Goal: Task Accomplishment & Management: Manage account settings

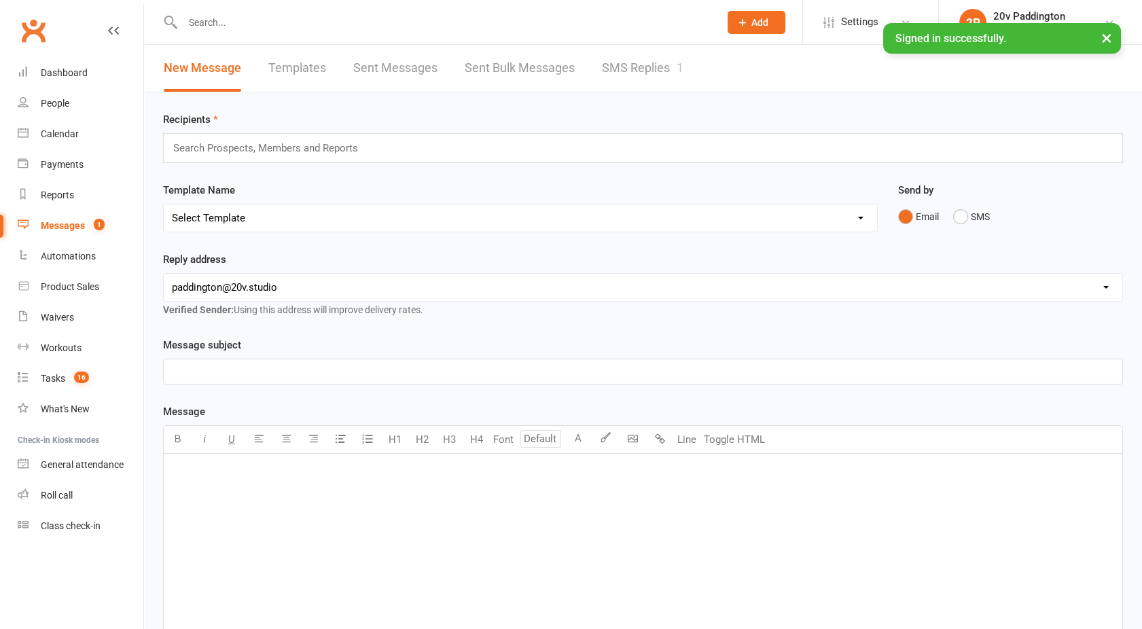
click at [683, 68] on div "1" at bounding box center [679, 67] width 7 height 14
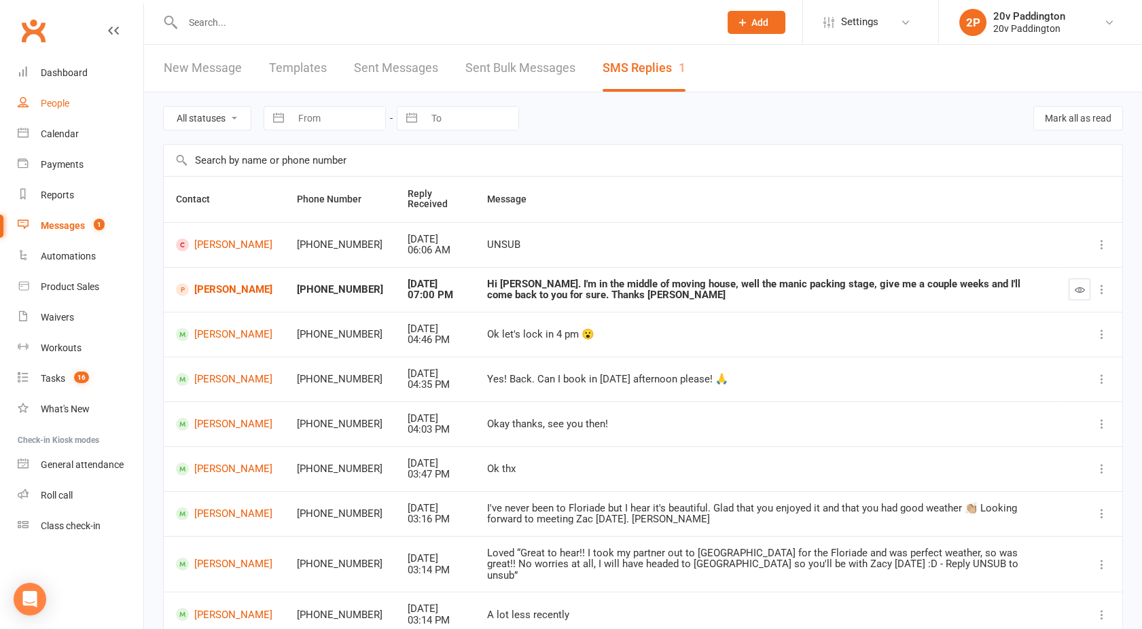
click at [46, 108] on div "People" at bounding box center [55, 103] width 29 height 11
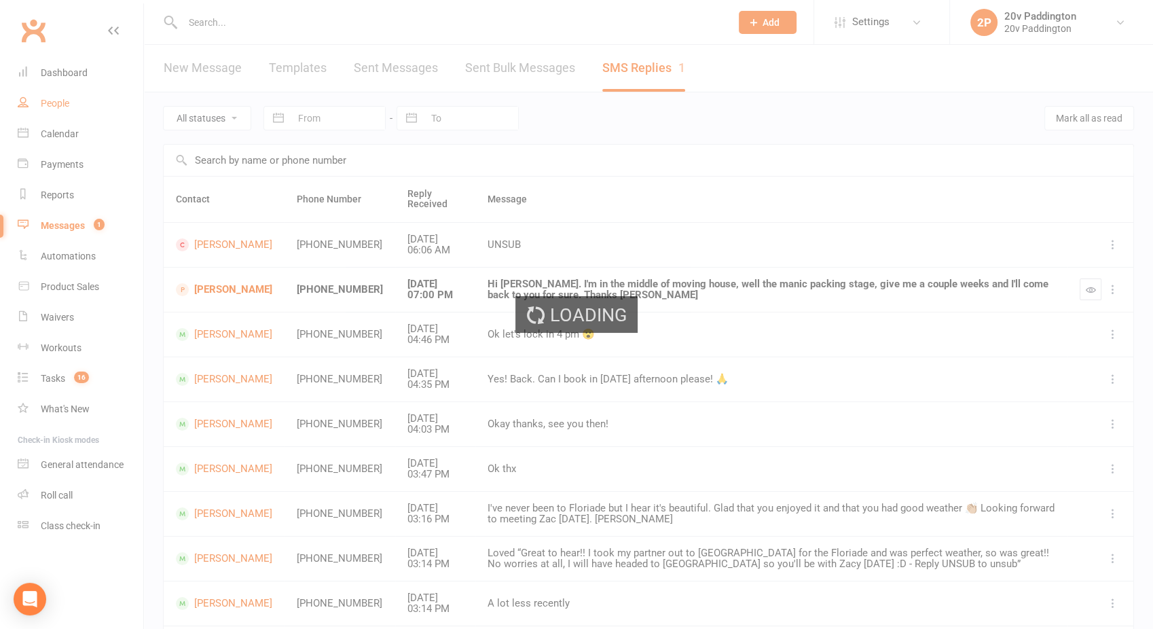
select select "100"
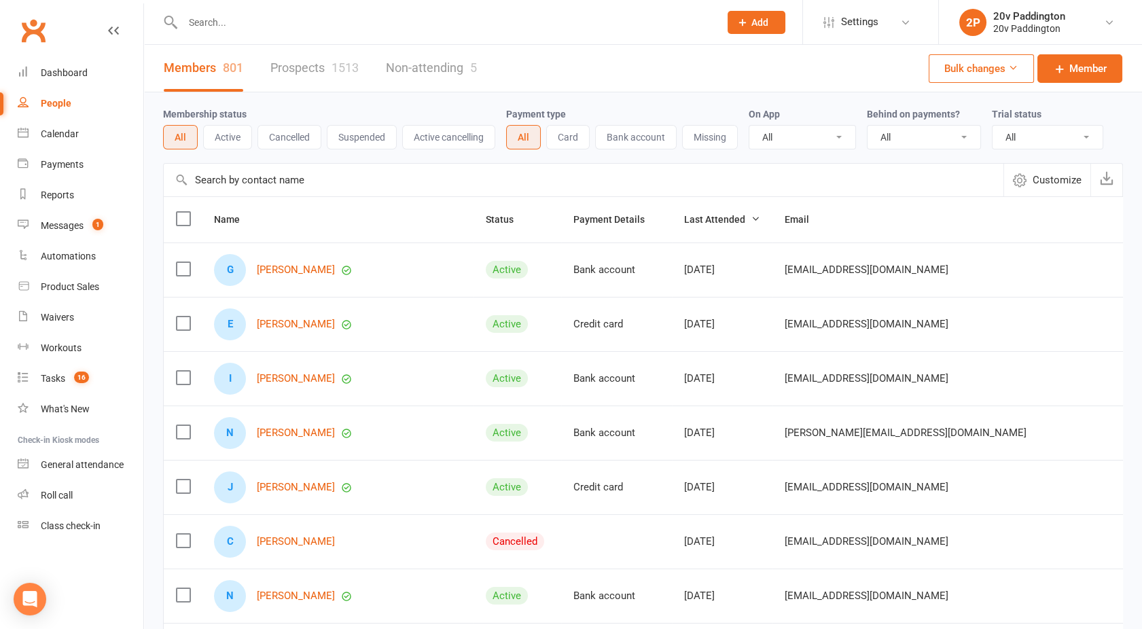
click at [323, 59] on link "Prospects 1513" at bounding box center [314, 68] width 88 height 47
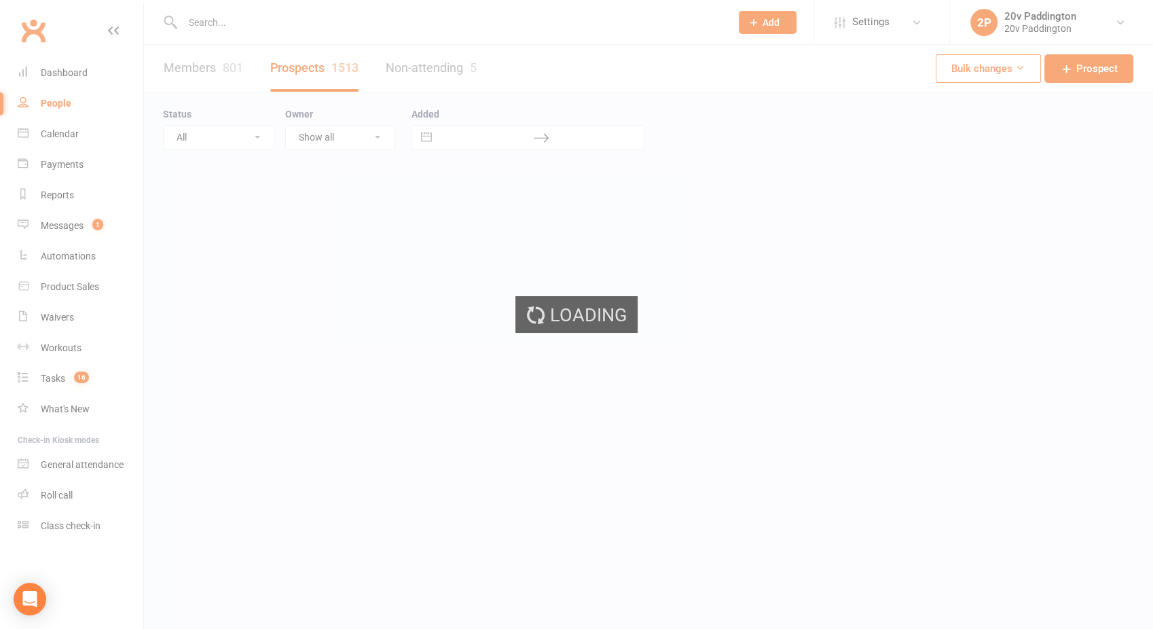
select select "100"
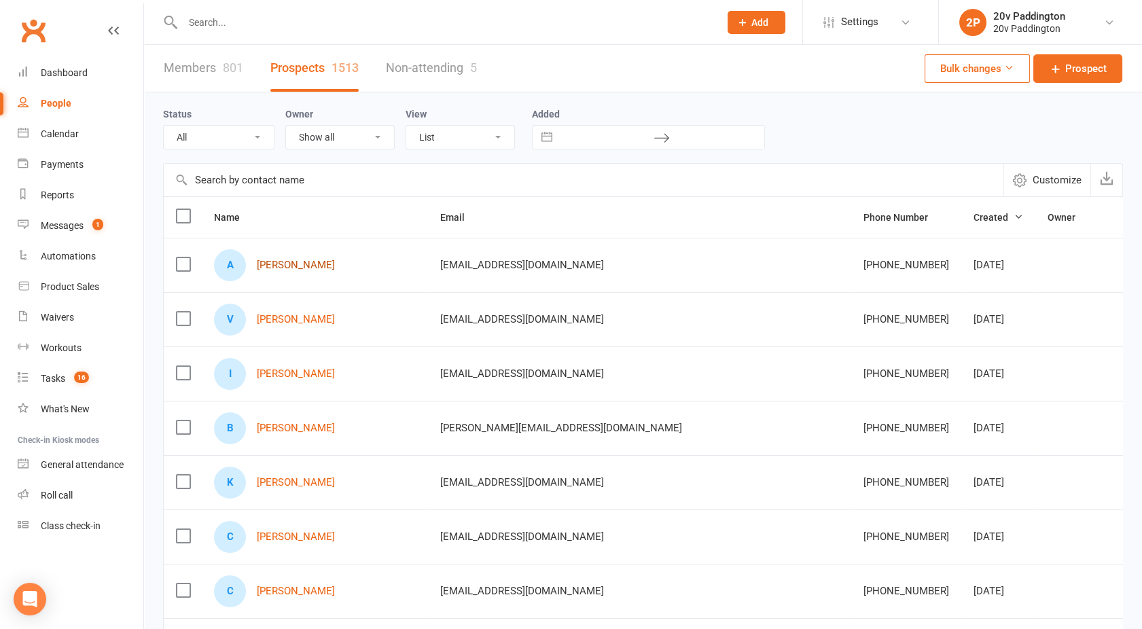
click at [312, 268] on link "[PERSON_NAME]" at bounding box center [296, 265] width 78 height 12
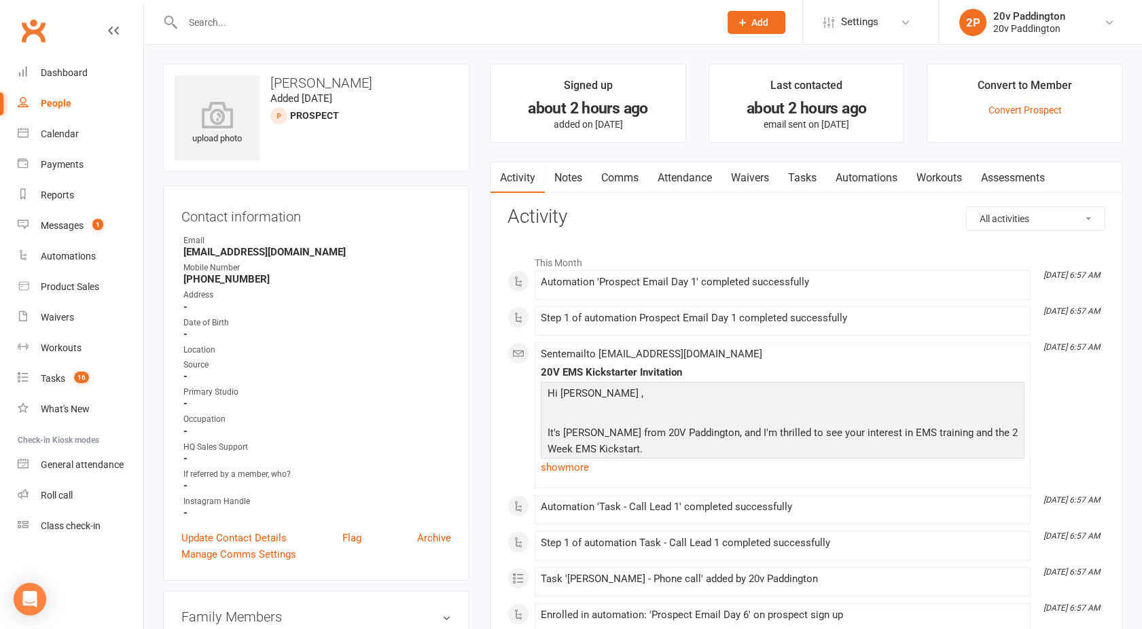
select select "100"
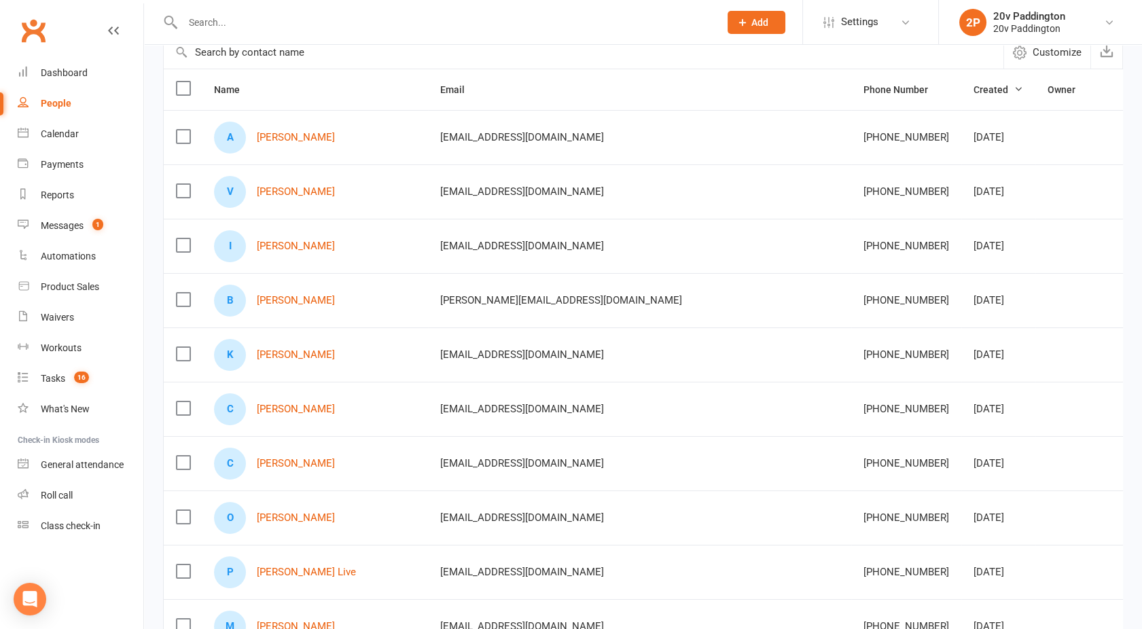
scroll to position [129, 0]
click at [289, 188] on link "[PERSON_NAME]" at bounding box center [296, 191] width 78 height 12
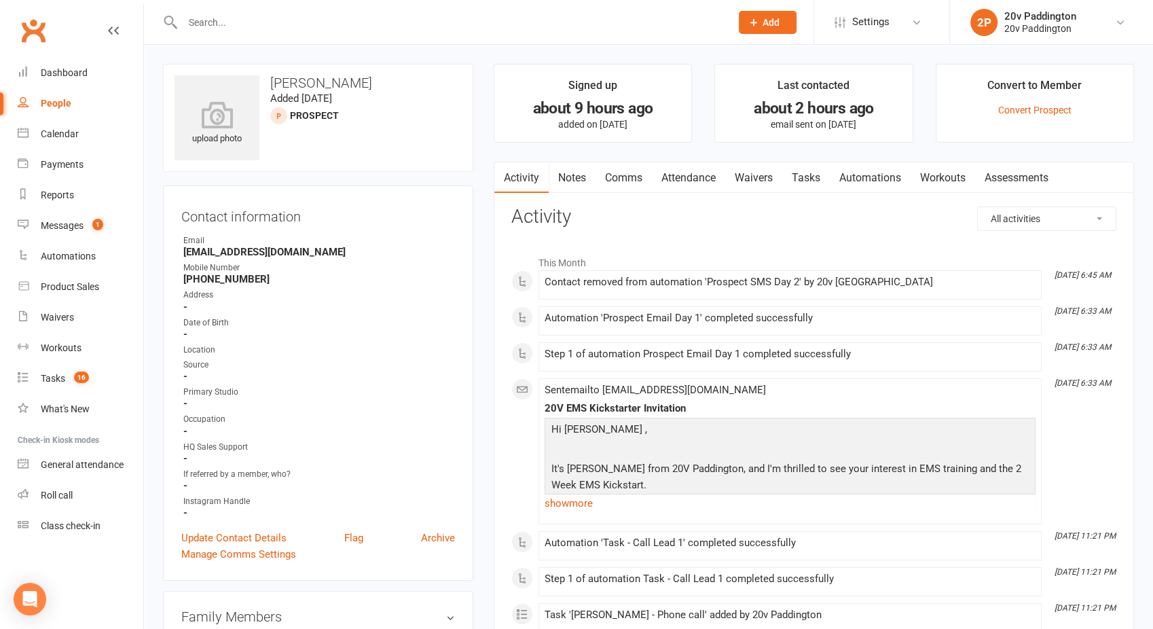
select select "100"
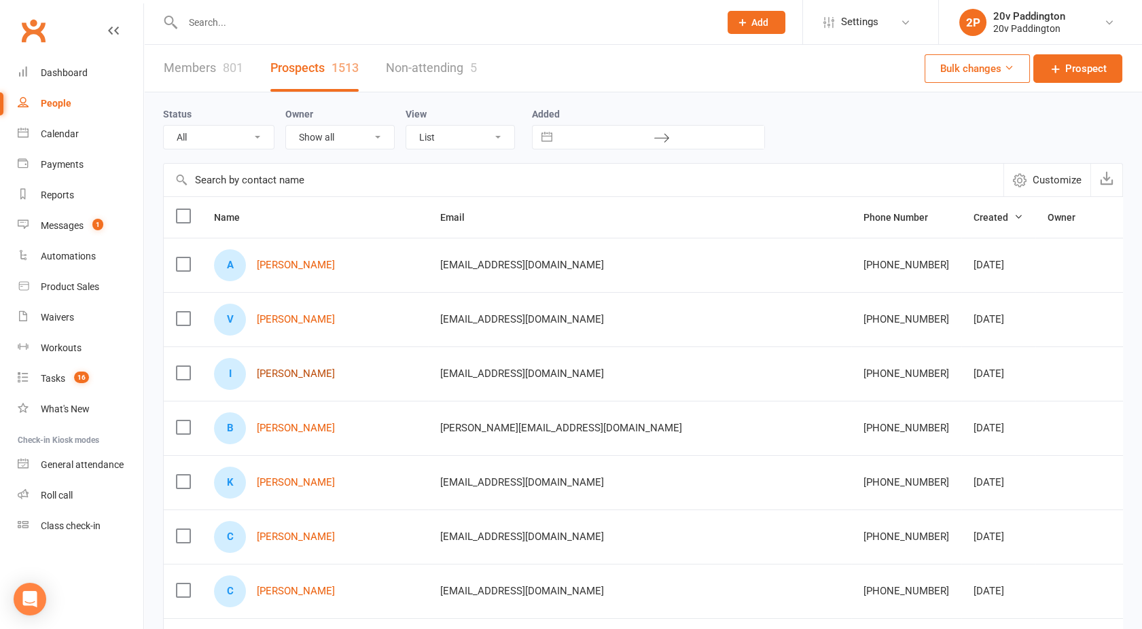
click at [266, 372] on link "[PERSON_NAME]" at bounding box center [296, 374] width 78 height 12
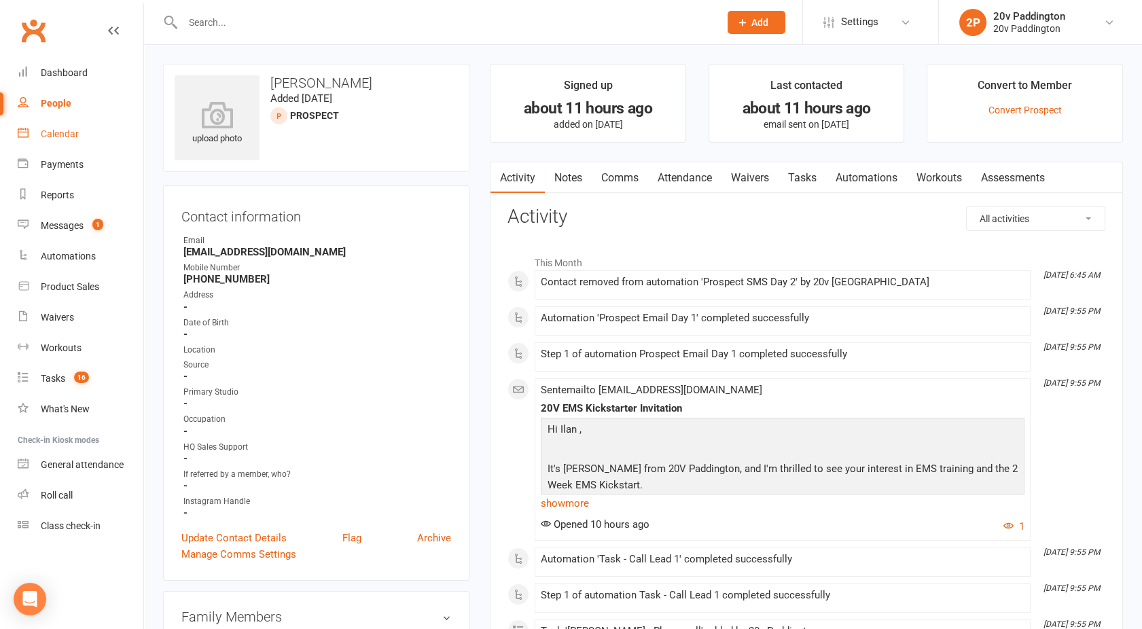
click at [44, 128] on div "Calendar" at bounding box center [60, 133] width 38 height 11
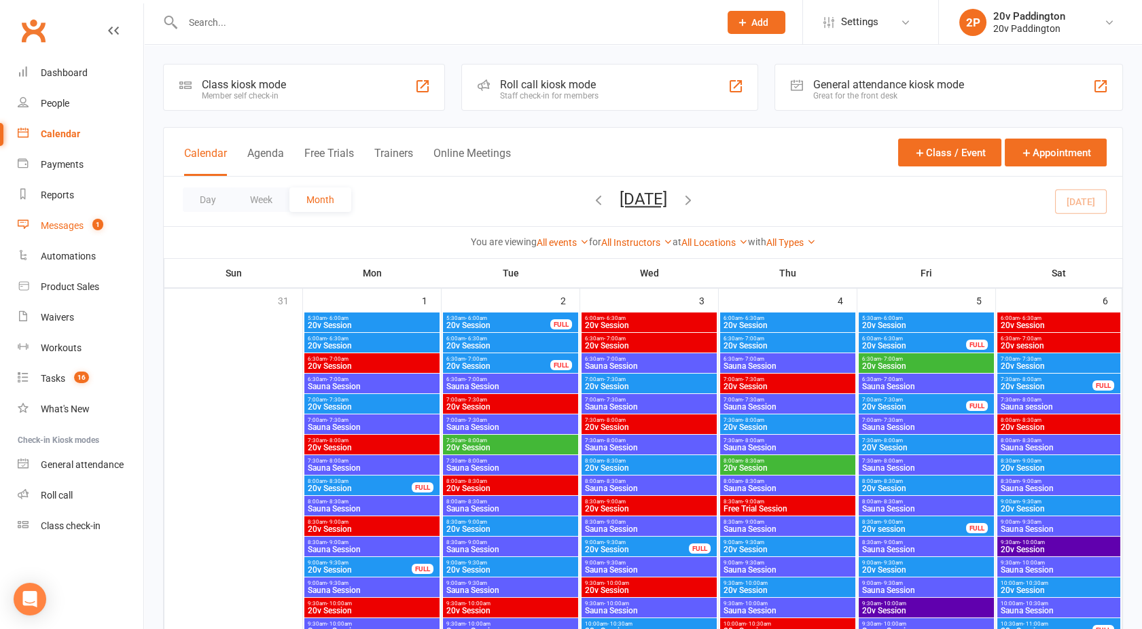
click at [65, 224] on div "Messages" at bounding box center [62, 225] width 43 height 11
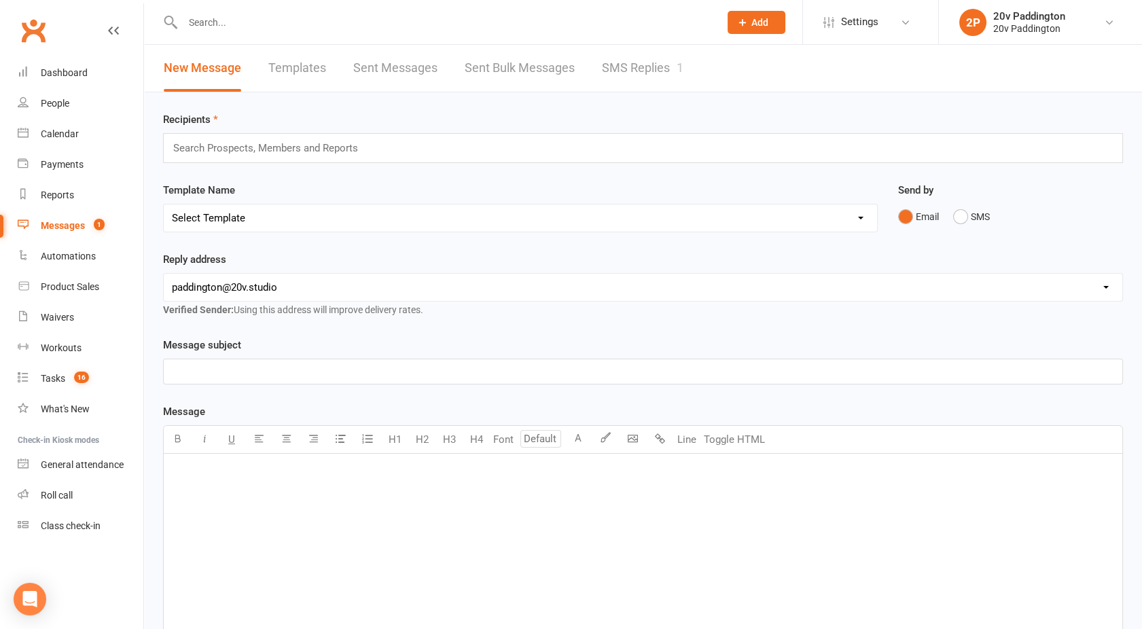
click at [644, 64] on link "SMS Replies 1" at bounding box center [642, 68] width 81 height 47
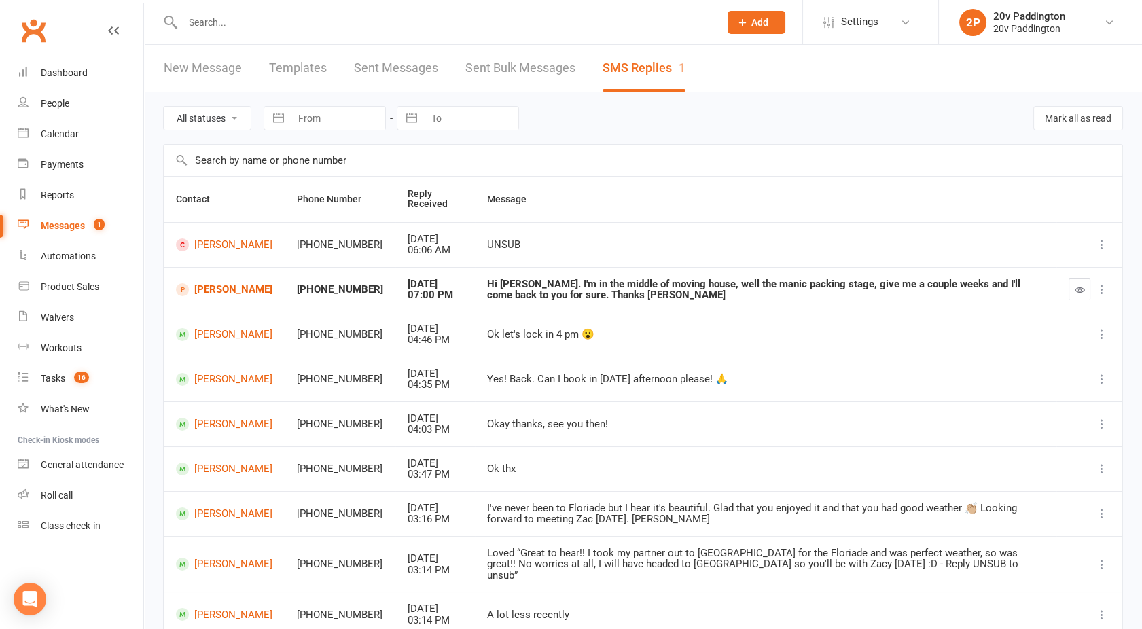
click at [649, 76] on link "SMS Replies 1" at bounding box center [643, 68] width 83 height 47
click at [66, 382] on link "Tasks 16" at bounding box center [81, 378] width 126 height 31
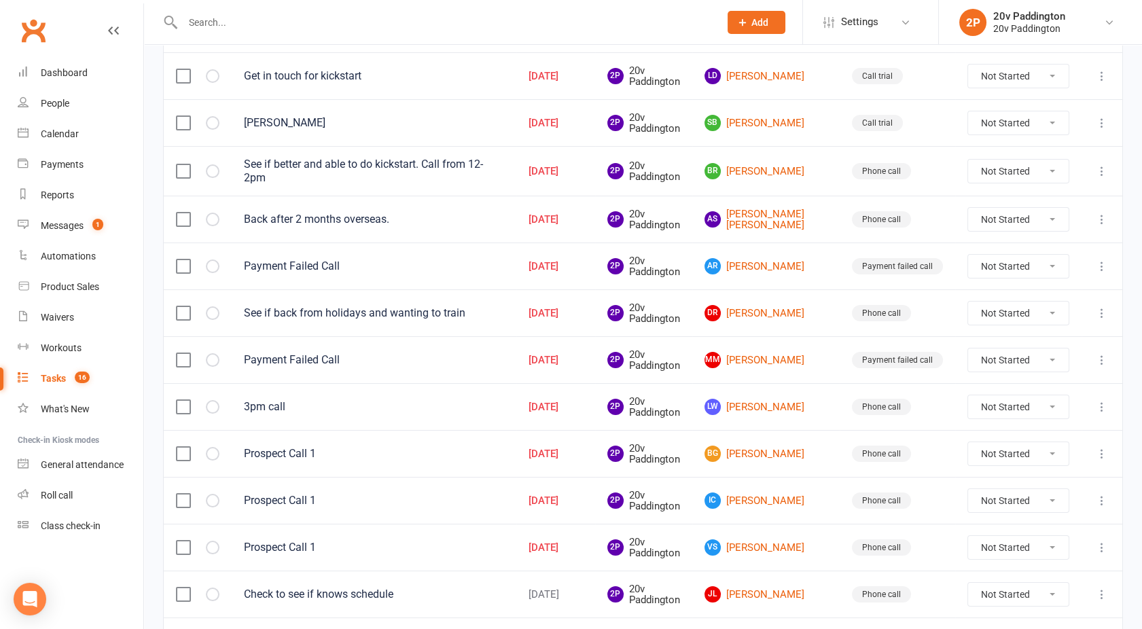
scroll to position [437, 0]
click at [190, 357] on div at bounding box center [197, 361] width 43 height 14
click at [181, 354] on label at bounding box center [183, 361] width 14 height 14
click at [181, 354] on input "checkbox" at bounding box center [183, 354] width 14 height 0
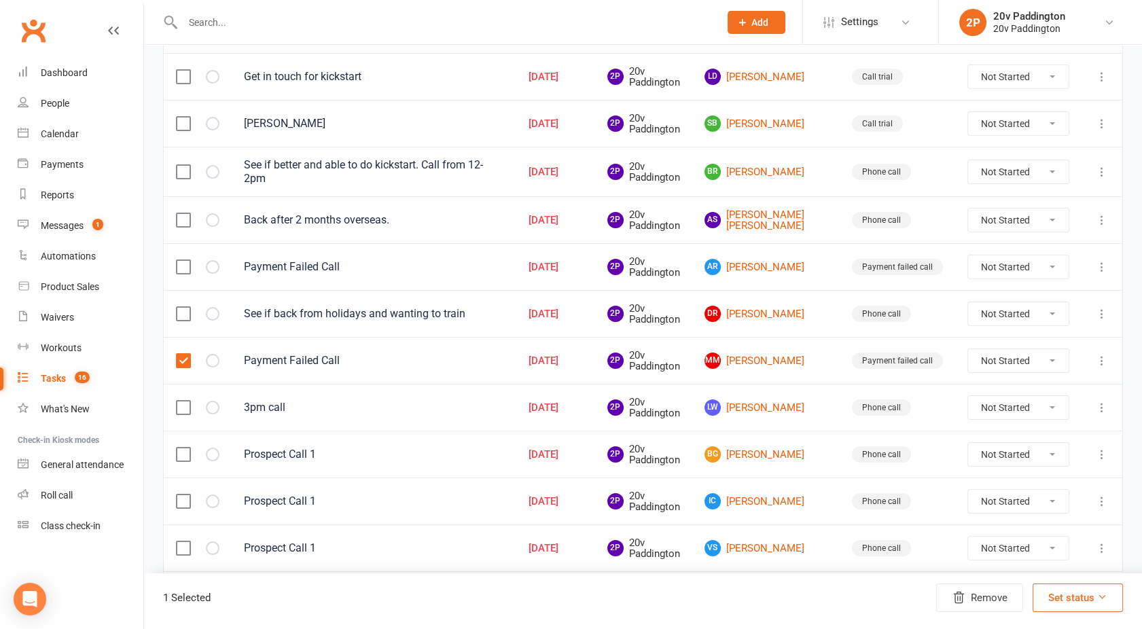
click at [181, 260] on label at bounding box center [183, 267] width 14 height 14
click at [181, 260] on input "checkbox" at bounding box center [183, 260] width 14 height 0
click at [986, 604] on button "Remove" at bounding box center [979, 597] width 87 height 29
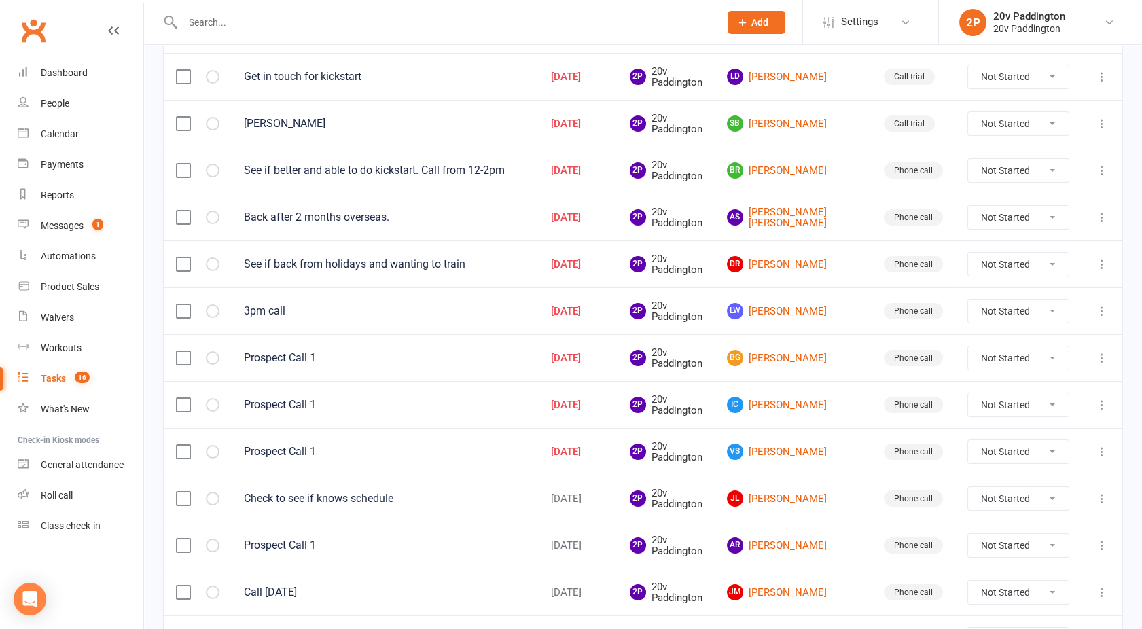
scroll to position [0, 0]
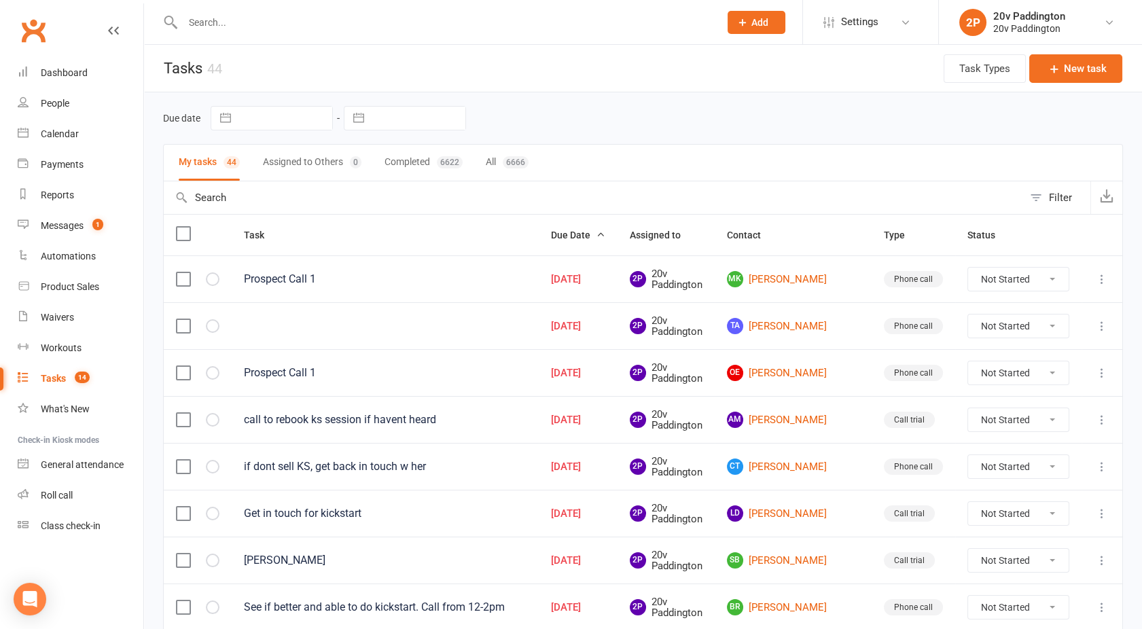
click at [238, 18] on input "text" at bounding box center [444, 22] width 531 height 19
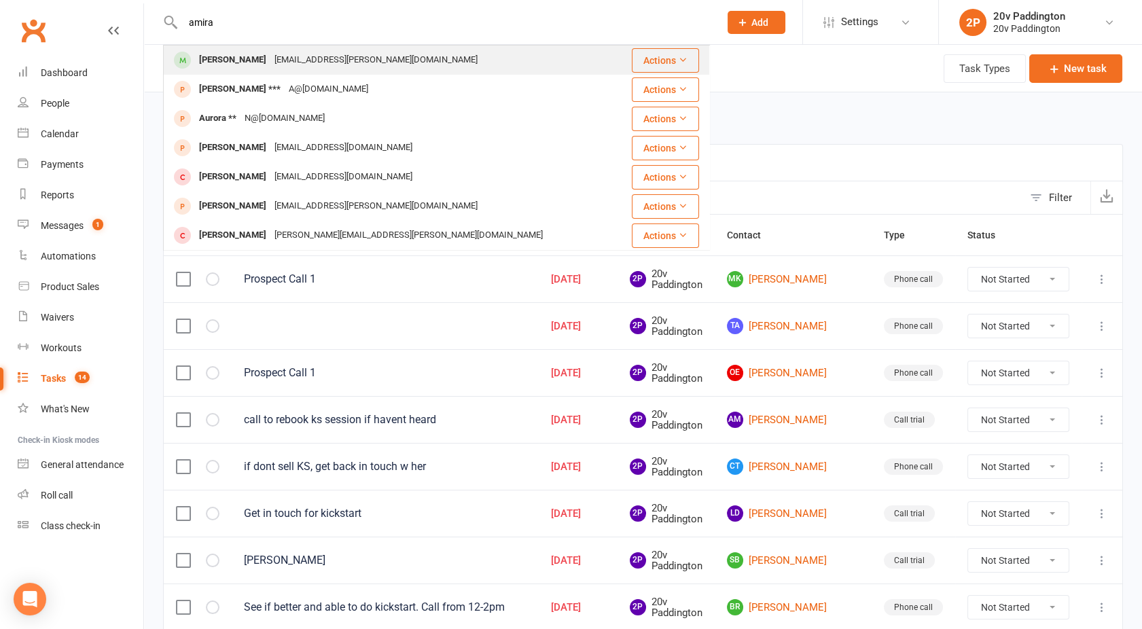
type input "amira"
click at [243, 59] on div "[PERSON_NAME]" at bounding box center [232, 60] width 75 height 20
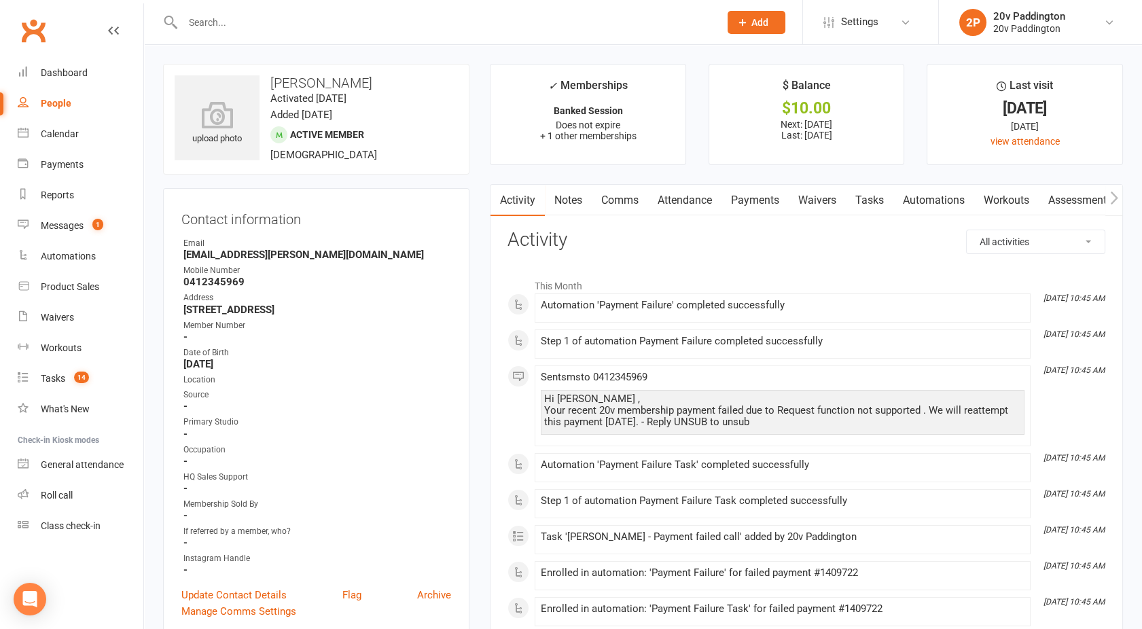
click at [761, 196] on link "Payments" at bounding box center [754, 200] width 67 height 31
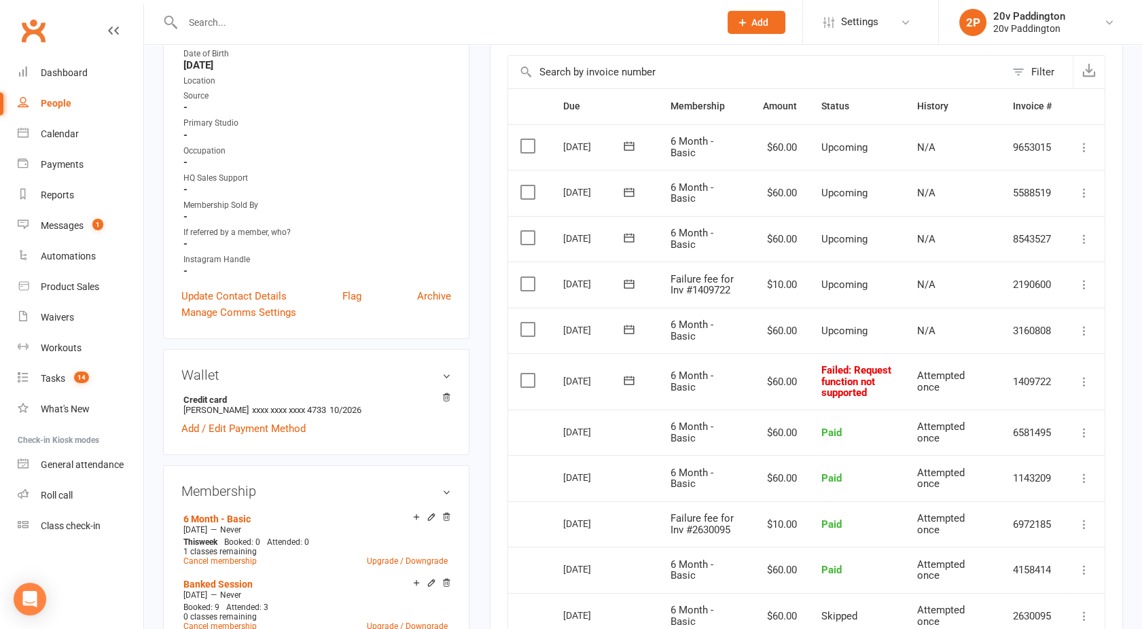
scroll to position [348, 0]
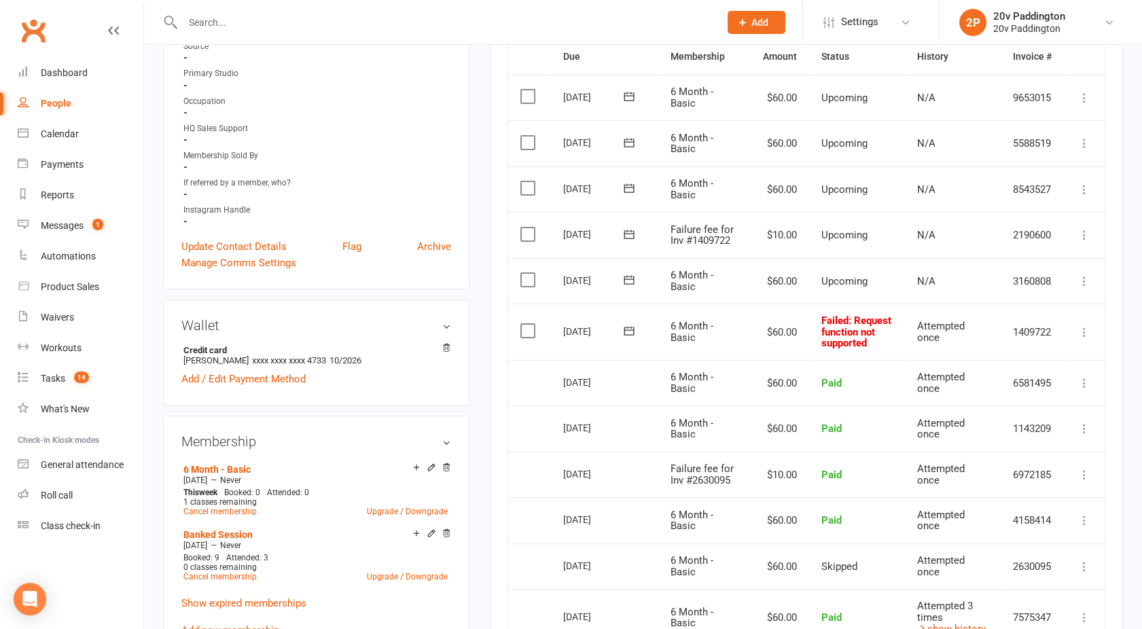
click at [521, 327] on label at bounding box center [529, 331] width 18 height 14
click at [521, 324] on input "checkbox" at bounding box center [524, 324] width 9 height 0
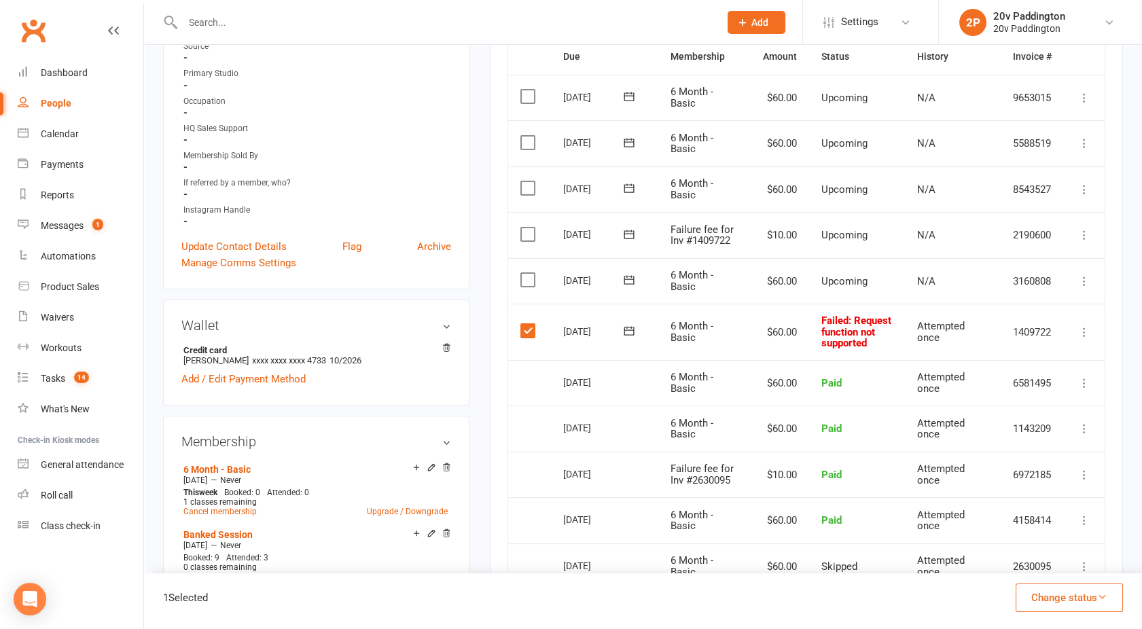
click at [527, 233] on label at bounding box center [529, 235] width 18 height 14
click at [527, 228] on input "checkbox" at bounding box center [524, 228] width 9 height 0
click at [1051, 592] on button "Change status" at bounding box center [1068, 597] width 107 height 29
click at [1031, 564] on link "Skipped" at bounding box center [1054, 560] width 134 height 27
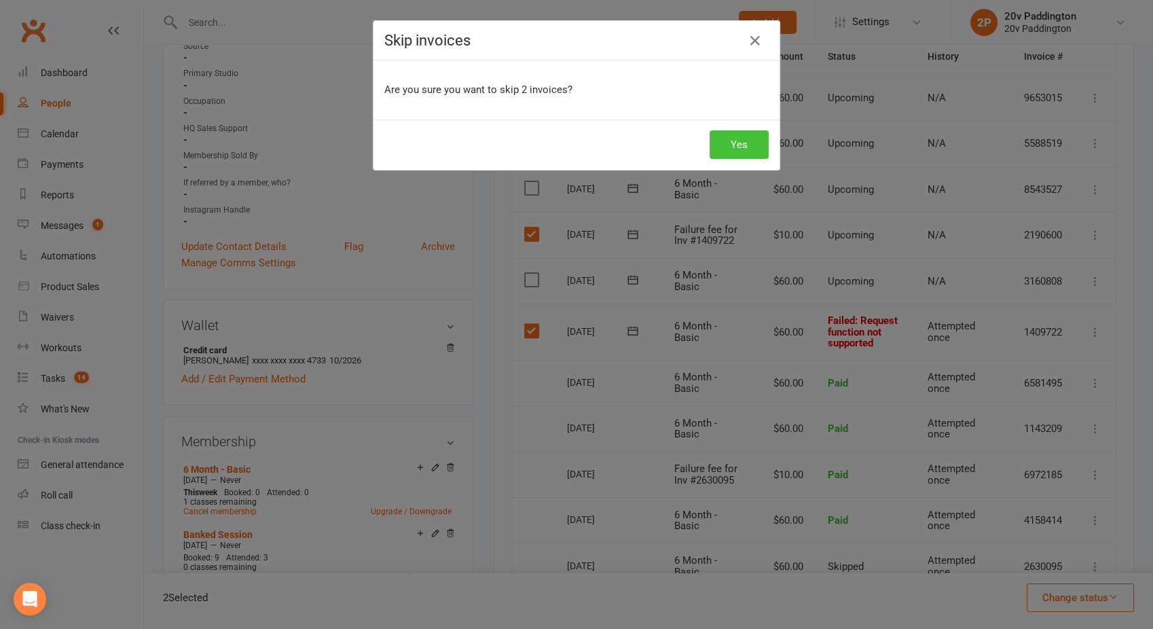
click at [729, 135] on button "Yes" at bounding box center [739, 144] width 59 height 29
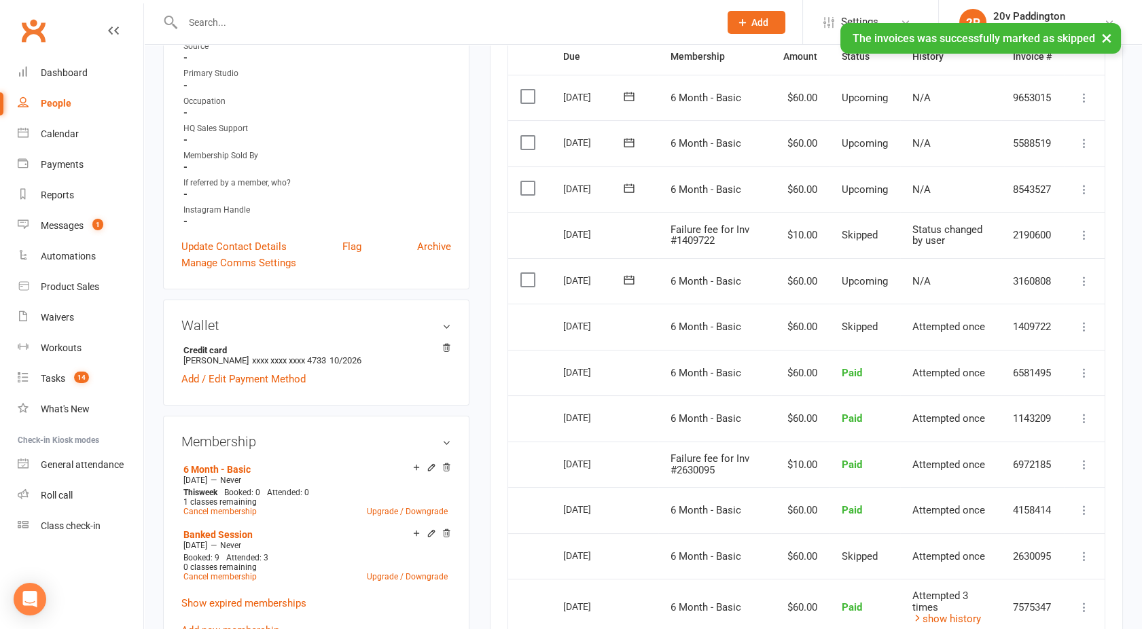
scroll to position [0, 0]
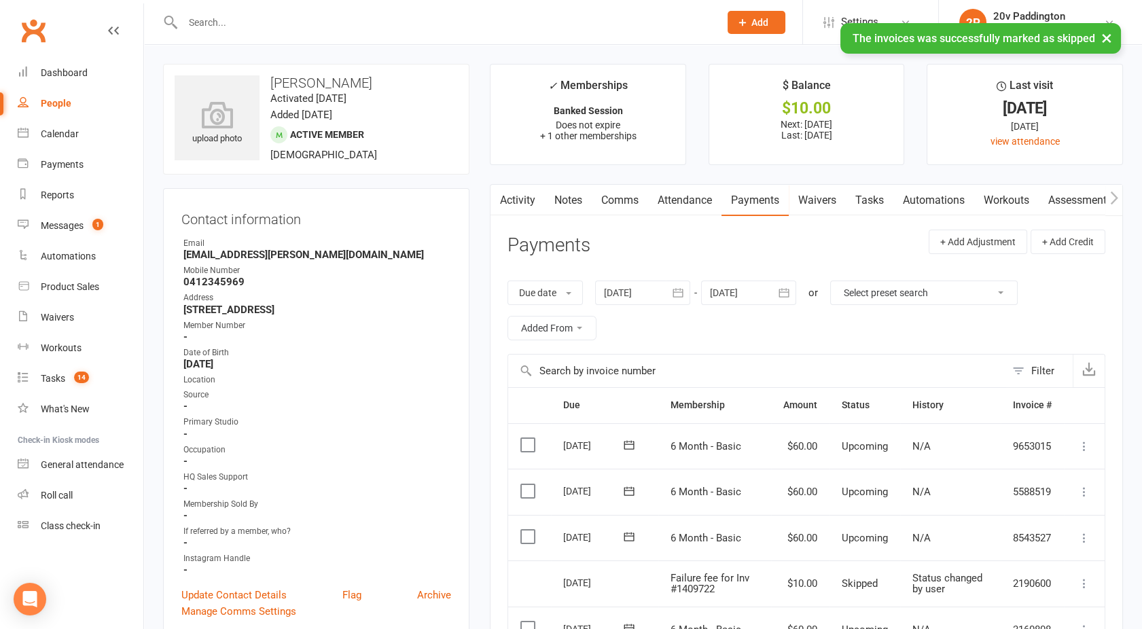
click at [517, 202] on link "Activity" at bounding box center [517, 200] width 54 height 31
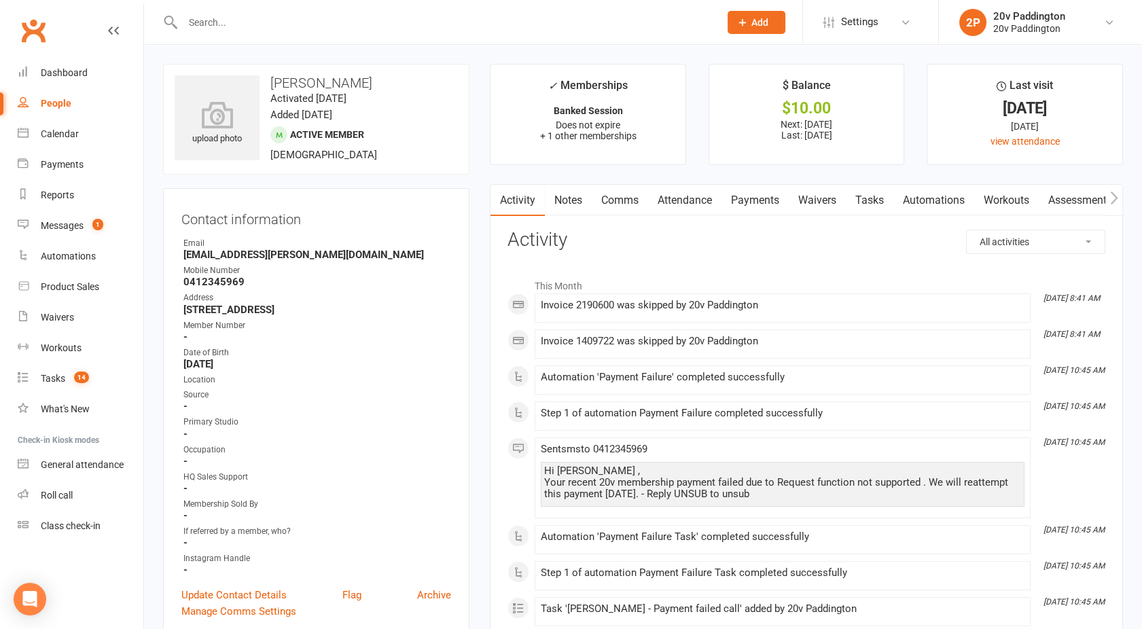
click at [617, 190] on link "Comms" at bounding box center [620, 200] width 56 height 31
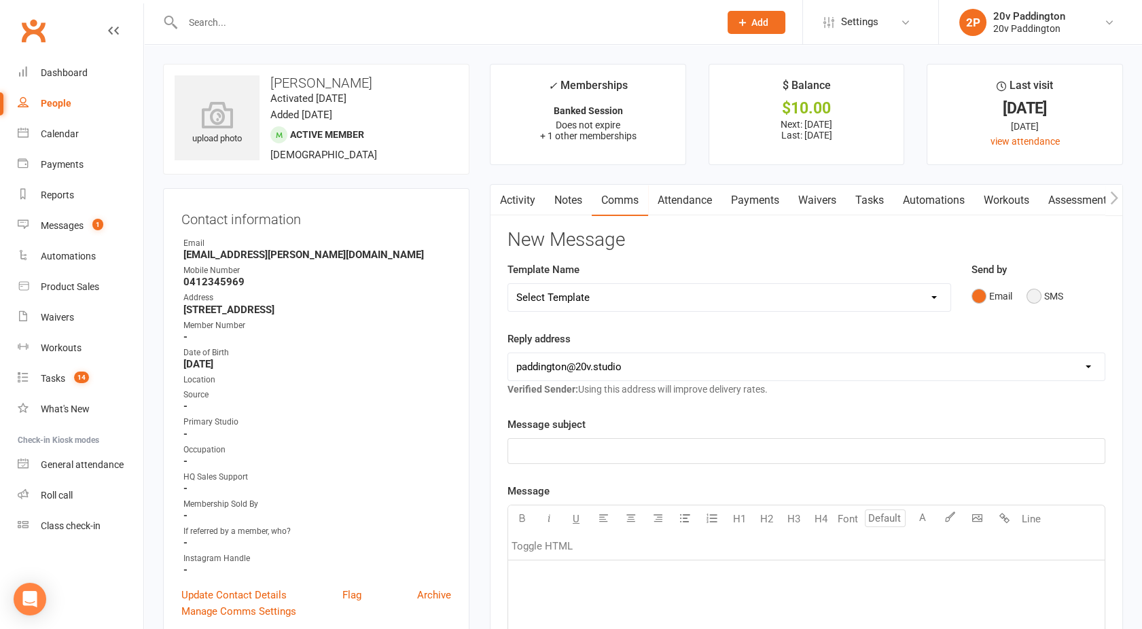
click at [1036, 299] on button "SMS" at bounding box center [1044, 296] width 37 height 26
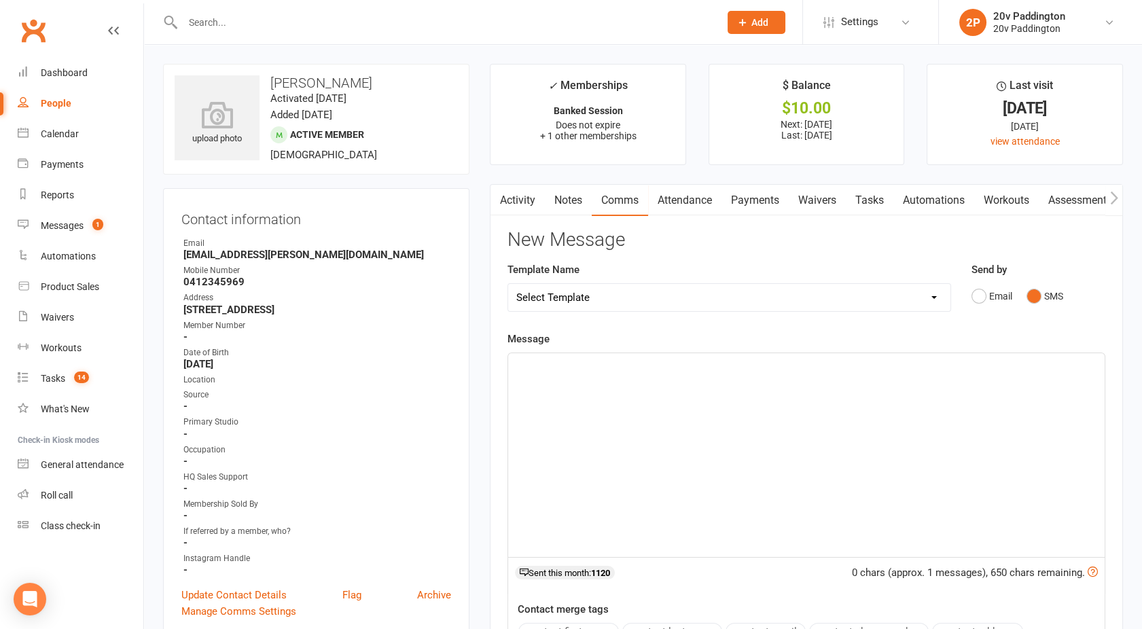
click at [777, 414] on div "﻿" at bounding box center [806, 455] width 596 height 204
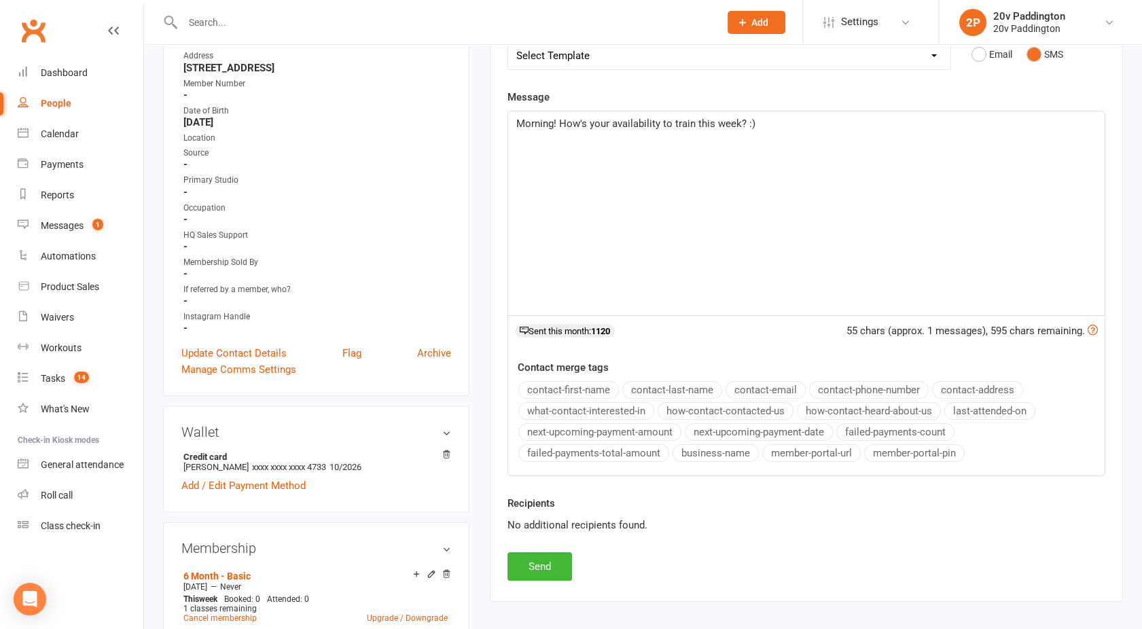
scroll to position [291, 0]
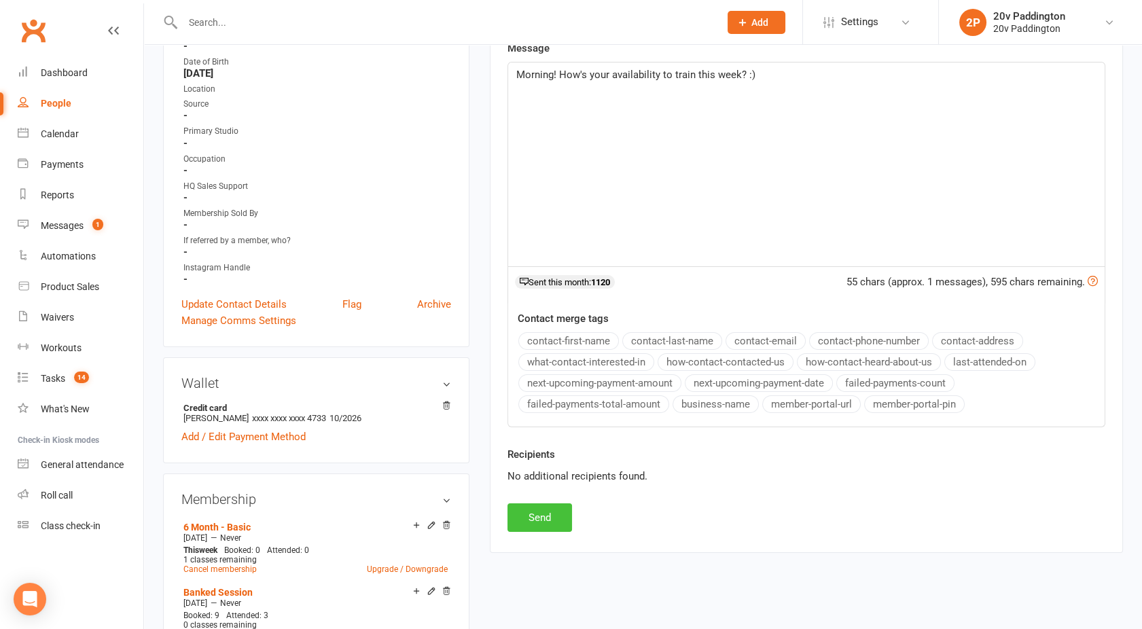
click at [541, 522] on button "Send" at bounding box center [539, 517] width 65 height 29
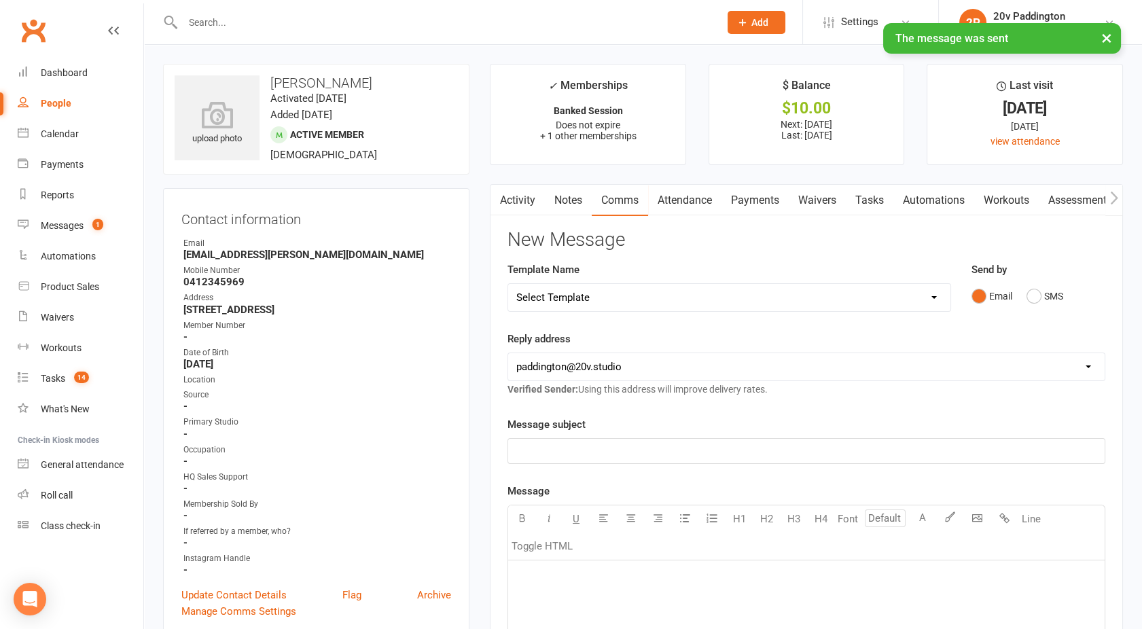
click at [517, 200] on link "Activity" at bounding box center [517, 200] width 54 height 31
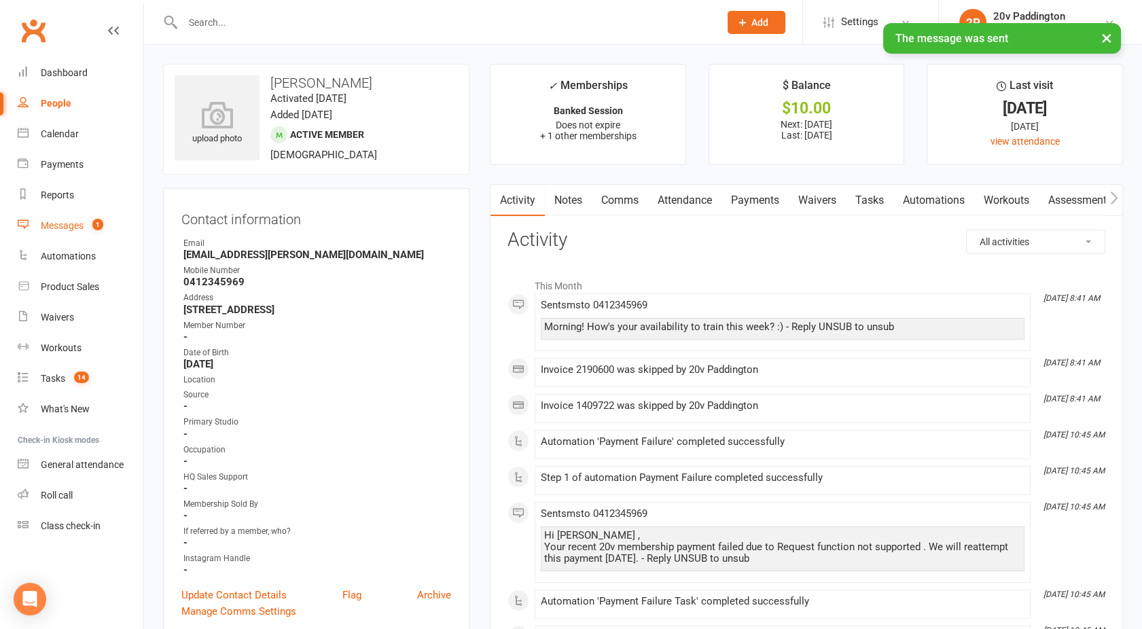
click at [54, 232] on link "Messages 1" at bounding box center [81, 226] width 126 height 31
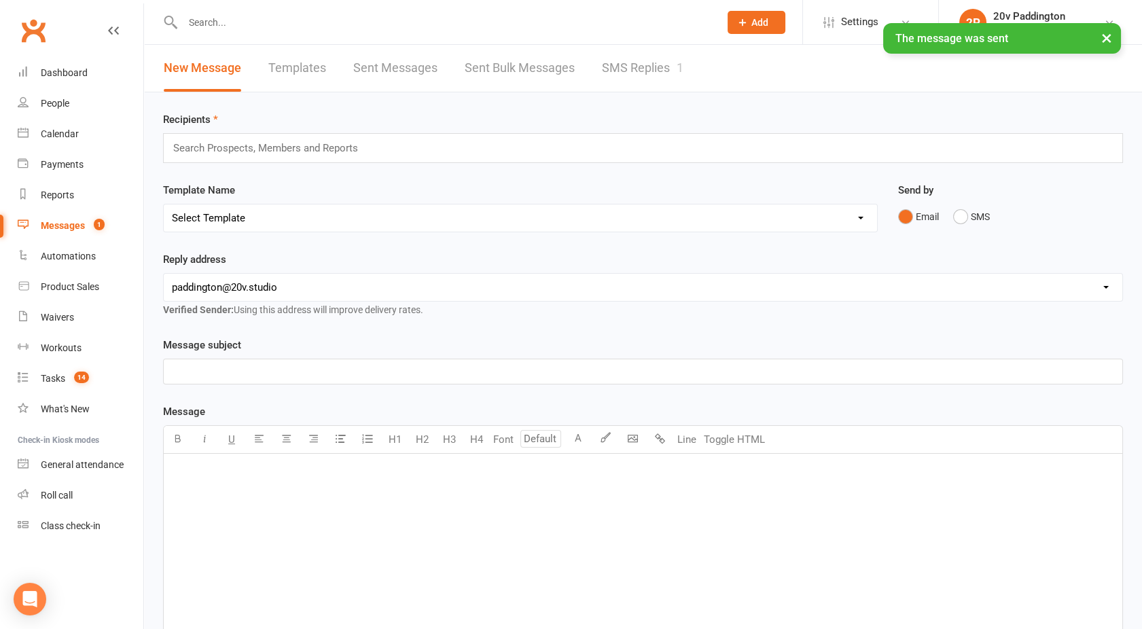
click at [644, 73] on link "SMS Replies 1" at bounding box center [642, 68] width 81 height 47
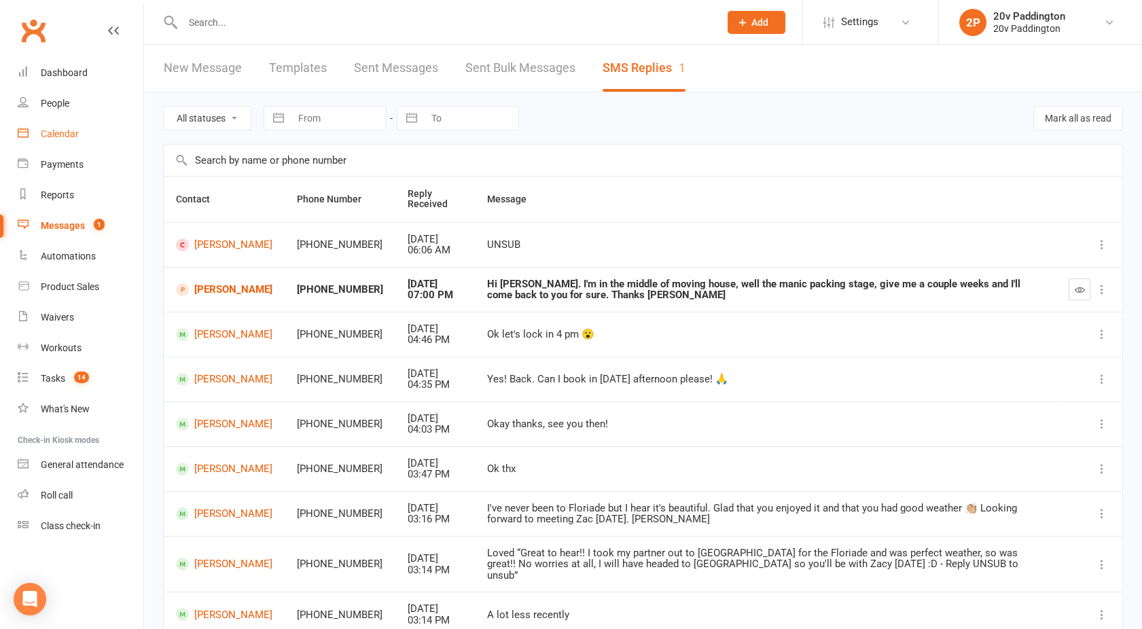
click at [60, 128] on div "Calendar" at bounding box center [60, 133] width 38 height 11
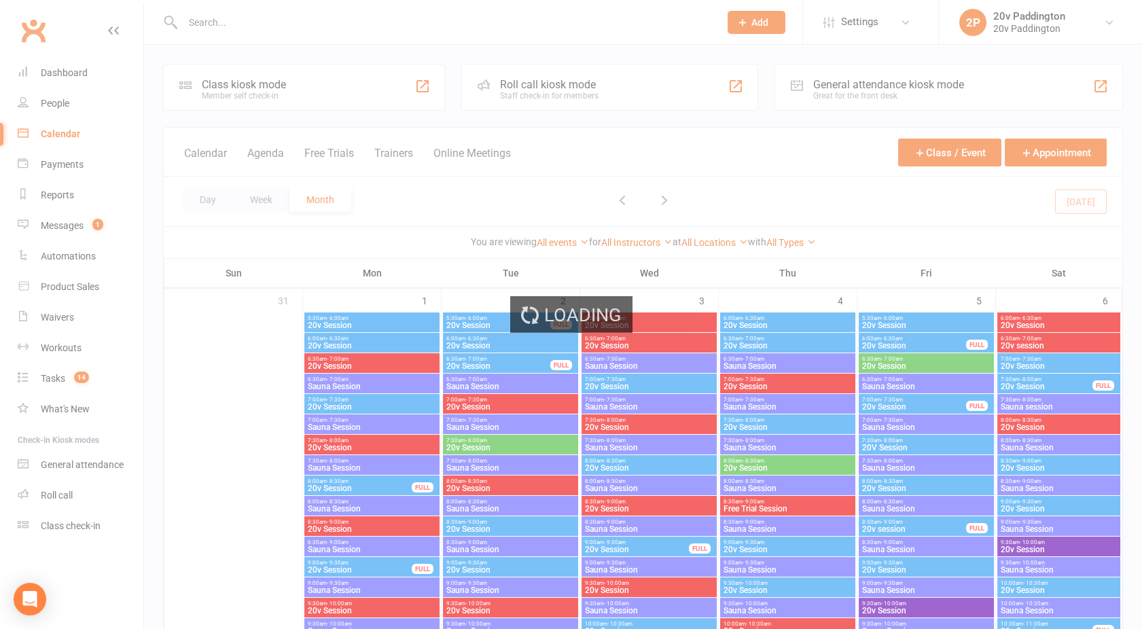
click at [273, 152] on div "Loading" at bounding box center [571, 314] width 1142 height 629
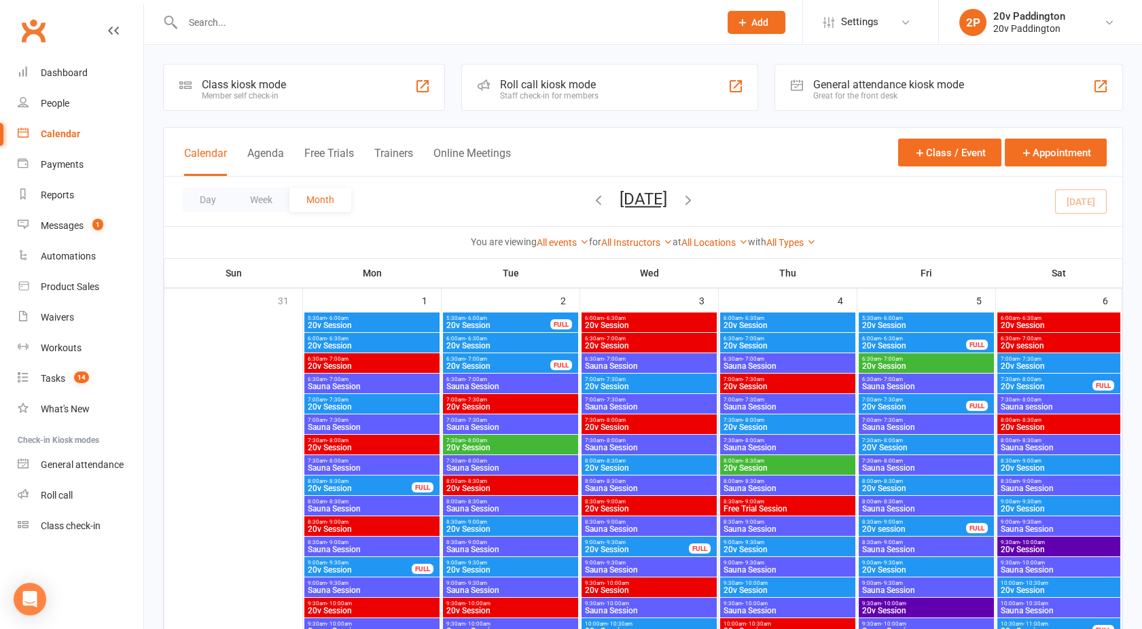
click at [273, 152] on button "Agenda" at bounding box center [265, 161] width 37 height 29
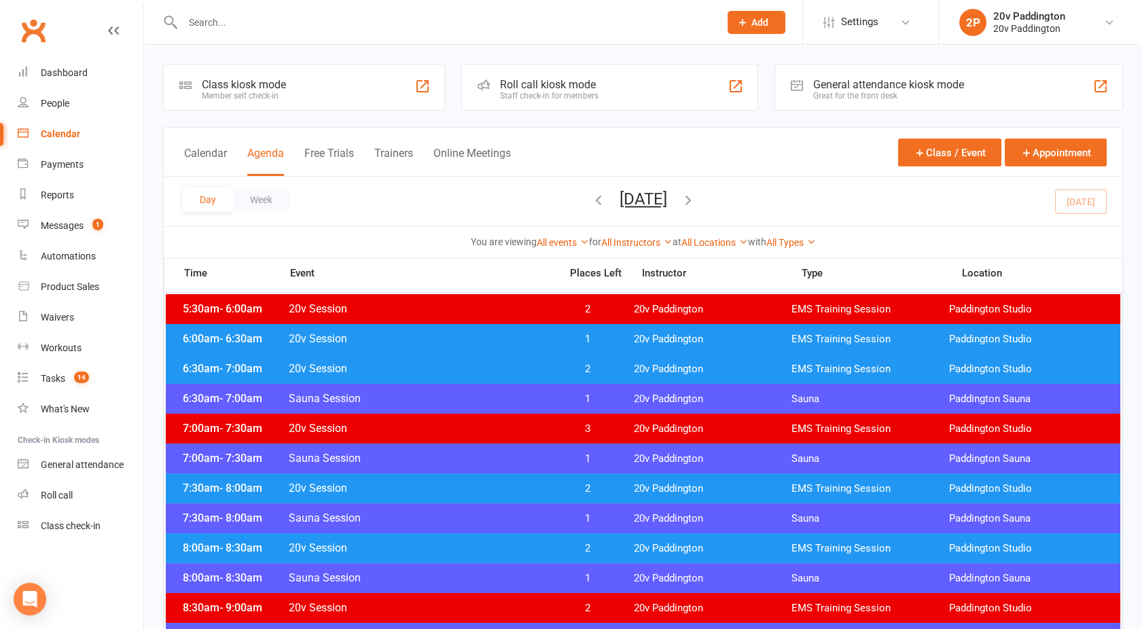
click at [636, 197] on button "[DATE]" at bounding box center [643, 198] width 48 height 19
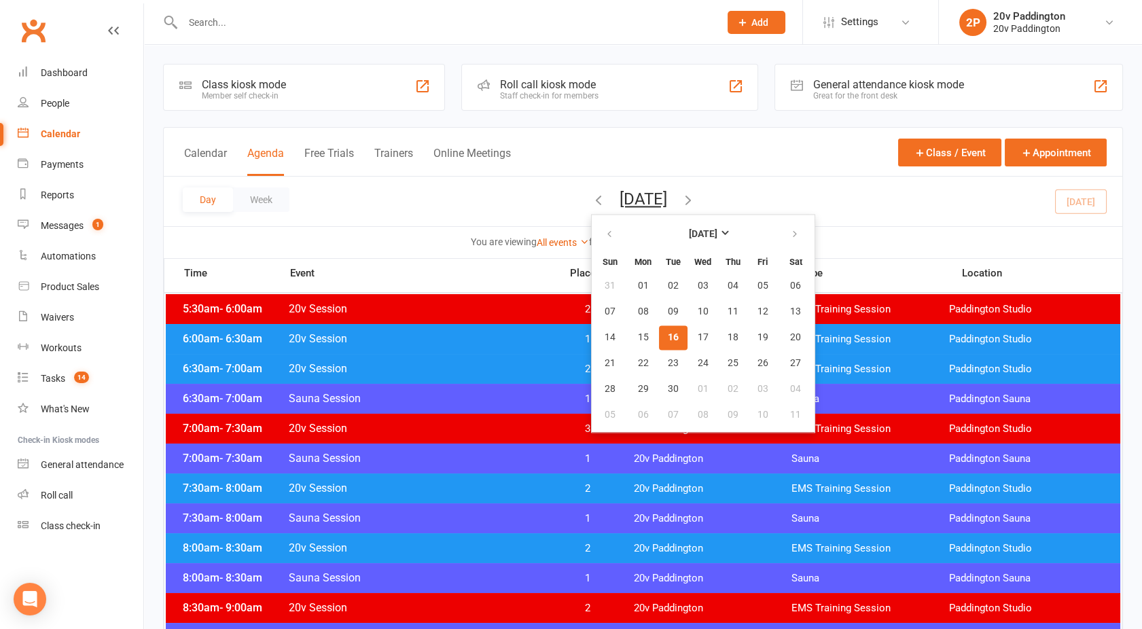
click at [668, 334] on span "16" at bounding box center [673, 337] width 11 height 11
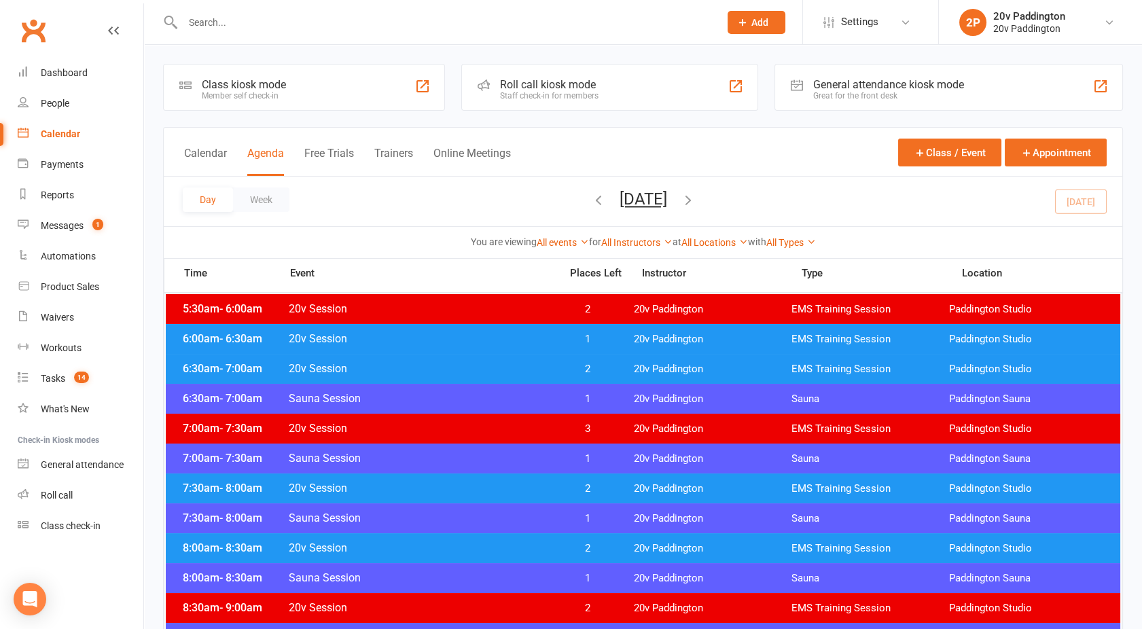
click at [568, 335] on span "1" at bounding box center [587, 339] width 71 height 13
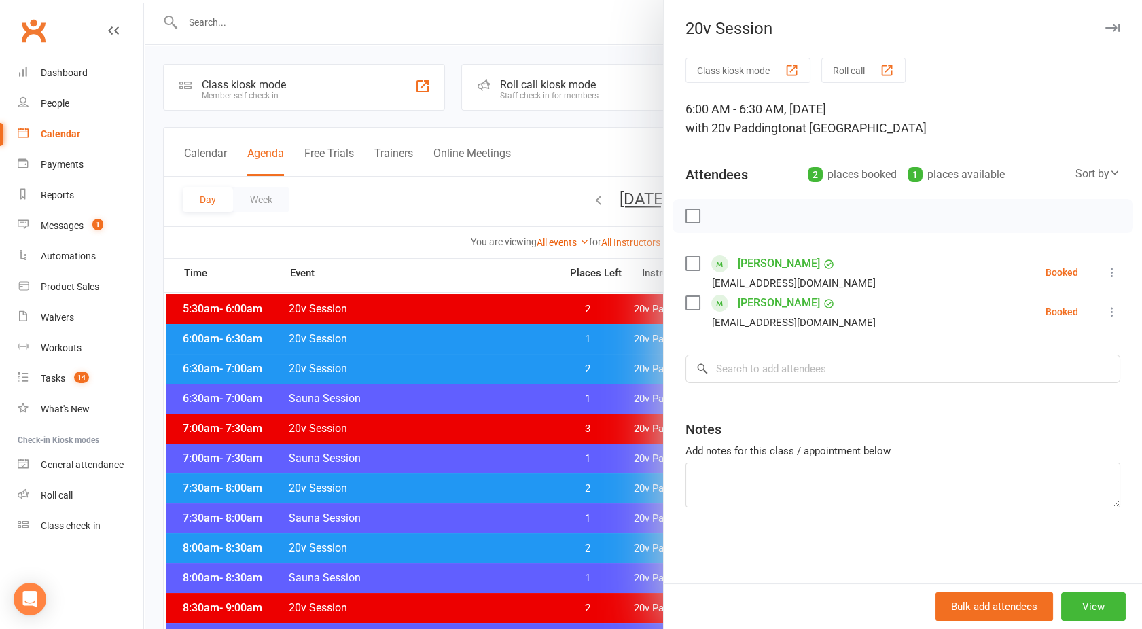
click at [1105, 276] on icon at bounding box center [1112, 273] width 14 height 14
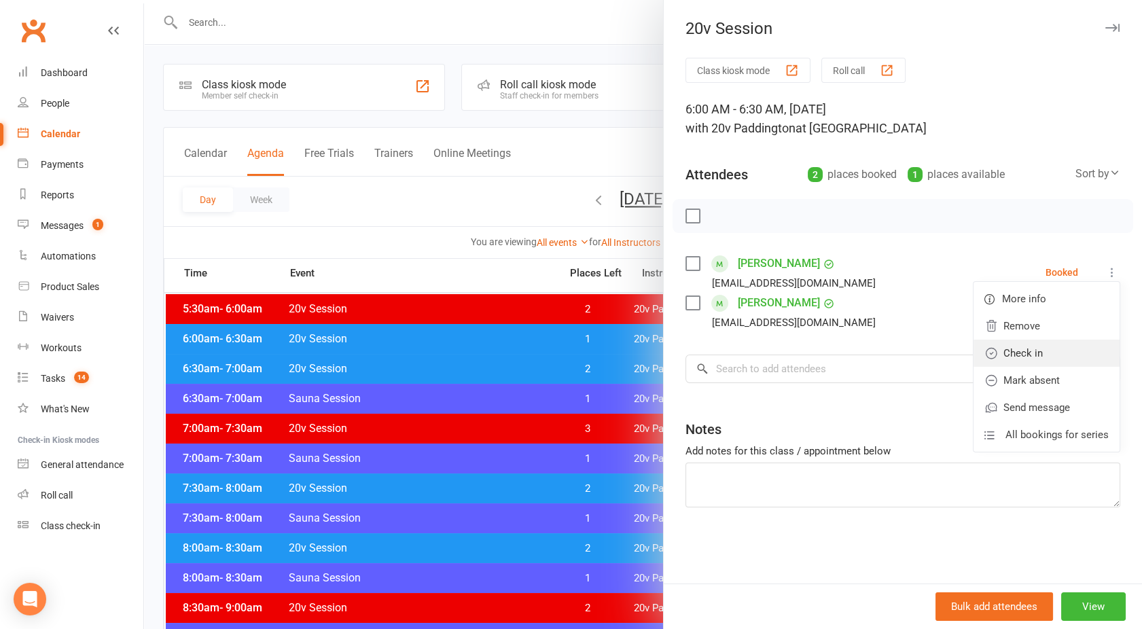
click at [1026, 346] on link "Check in" at bounding box center [1046, 353] width 146 height 27
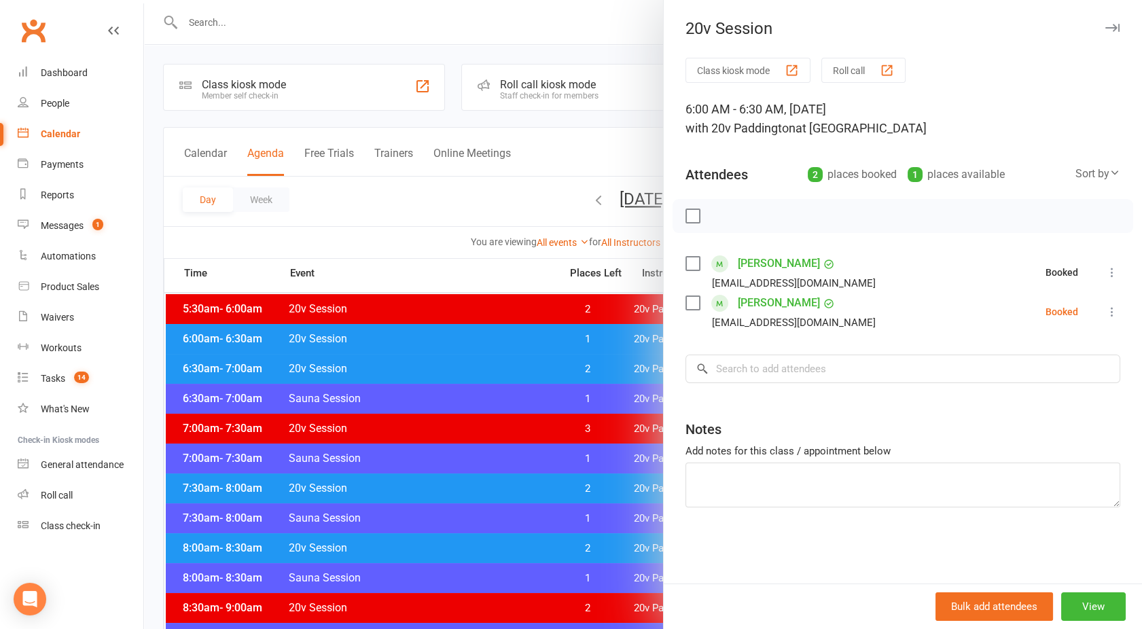
click at [1104, 319] on button at bounding box center [1112, 312] width 16 height 16
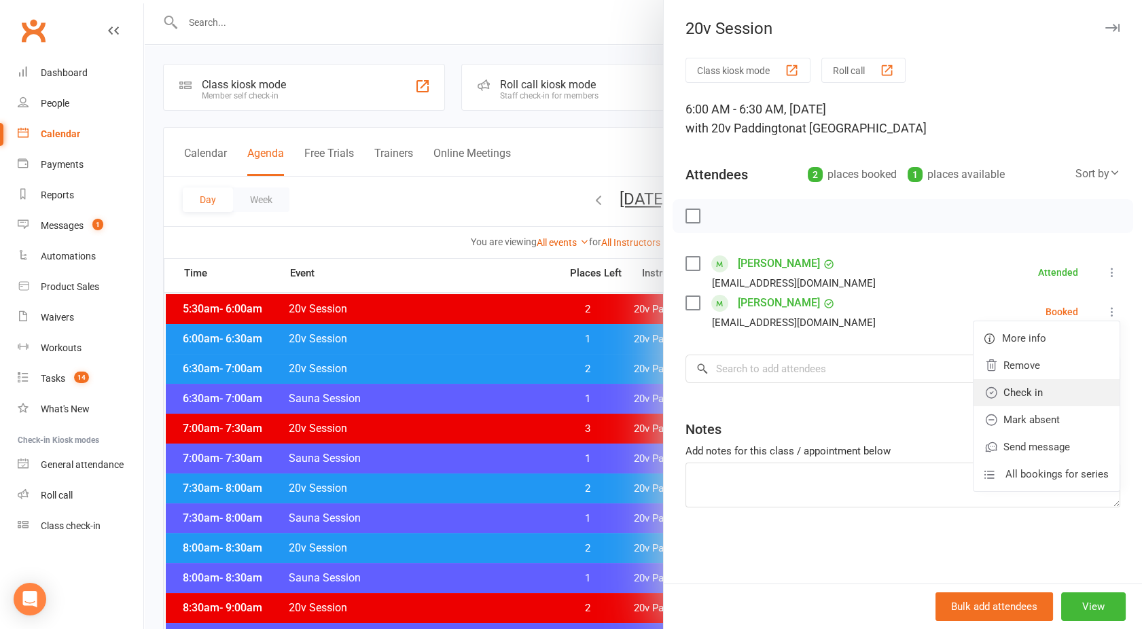
click at [1018, 390] on link "Check in" at bounding box center [1046, 392] width 146 height 27
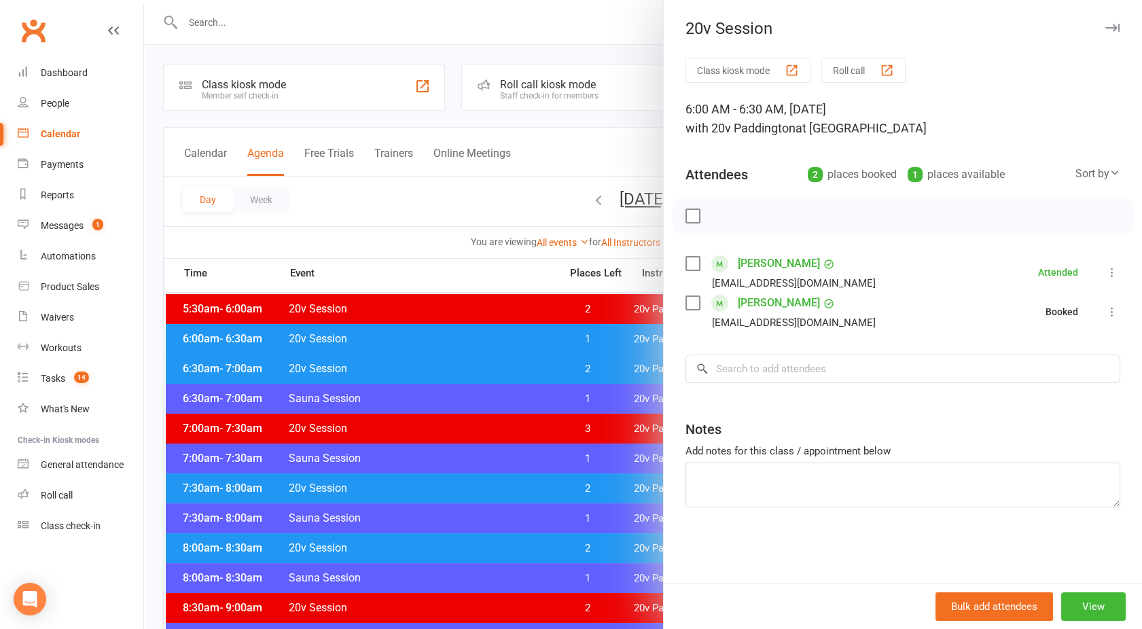
click at [450, 394] on div at bounding box center [643, 314] width 998 height 629
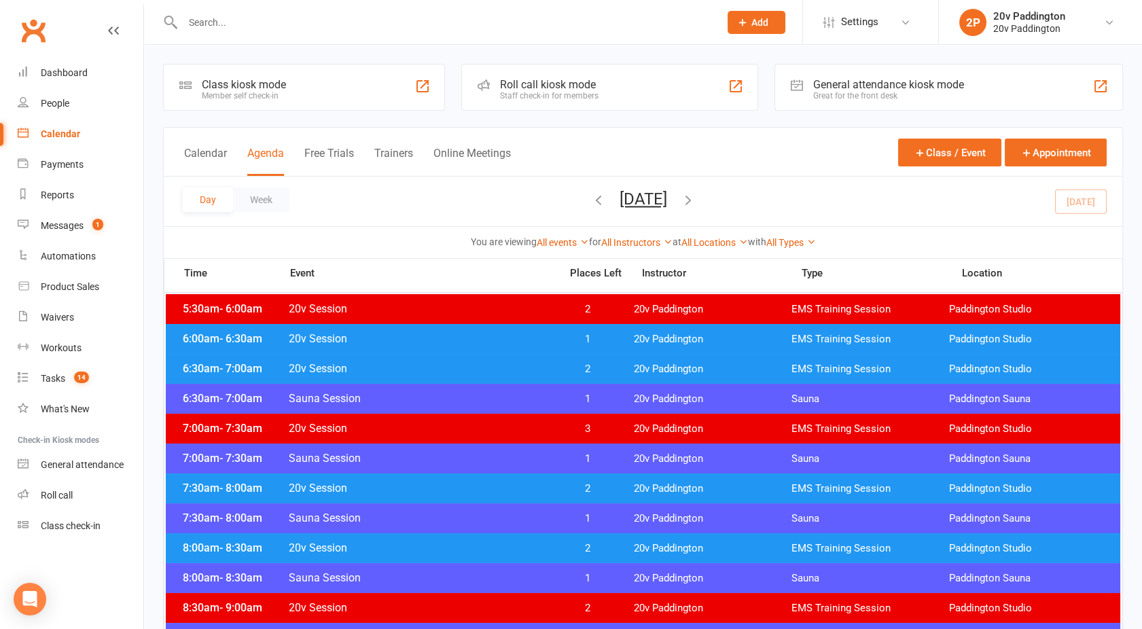
click at [512, 369] on span "20v Session" at bounding box center [420, 368] width 264 height 13
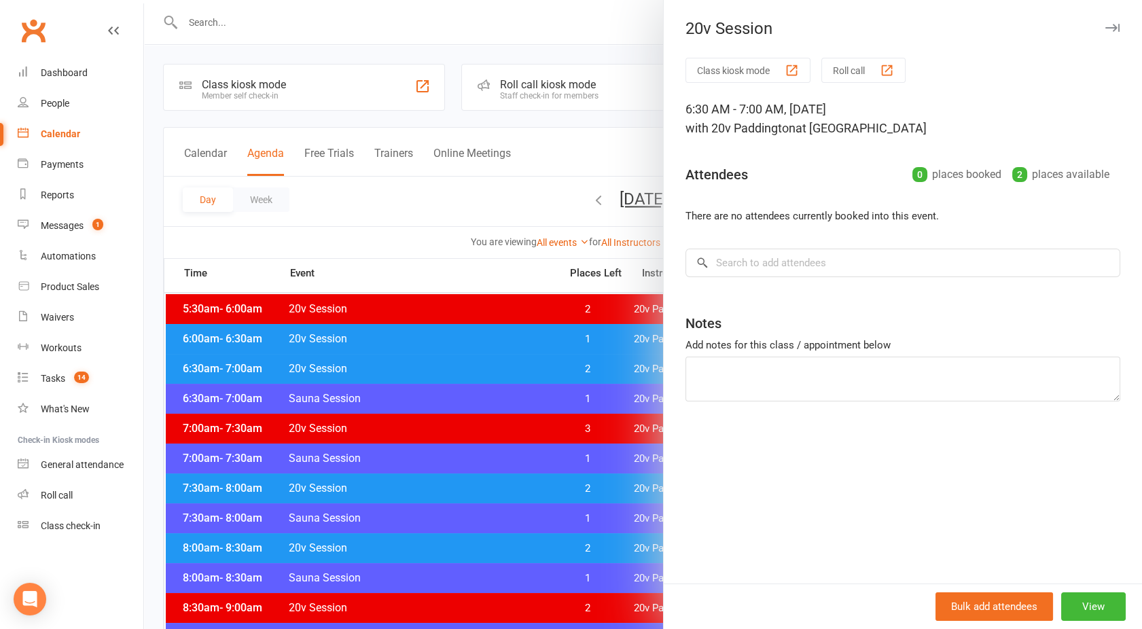
click at [536, 481] on div at bounding box center [643, 314] width 998 height 629
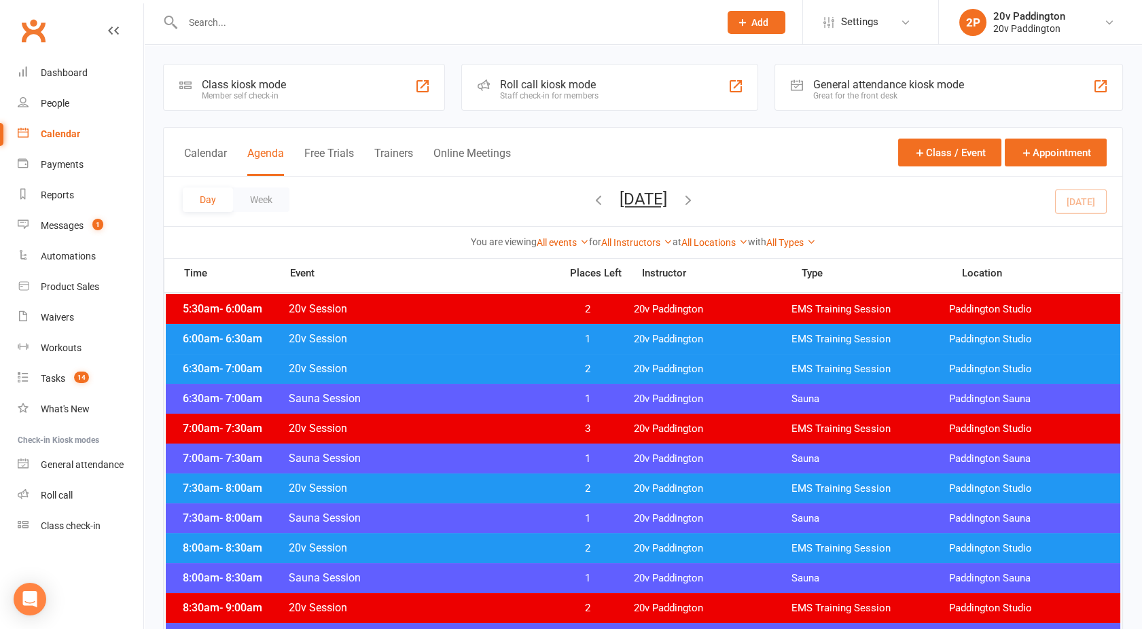
click at [536, 481] on span "20v Session" at bounding box center [420, 487] width 264 height 13
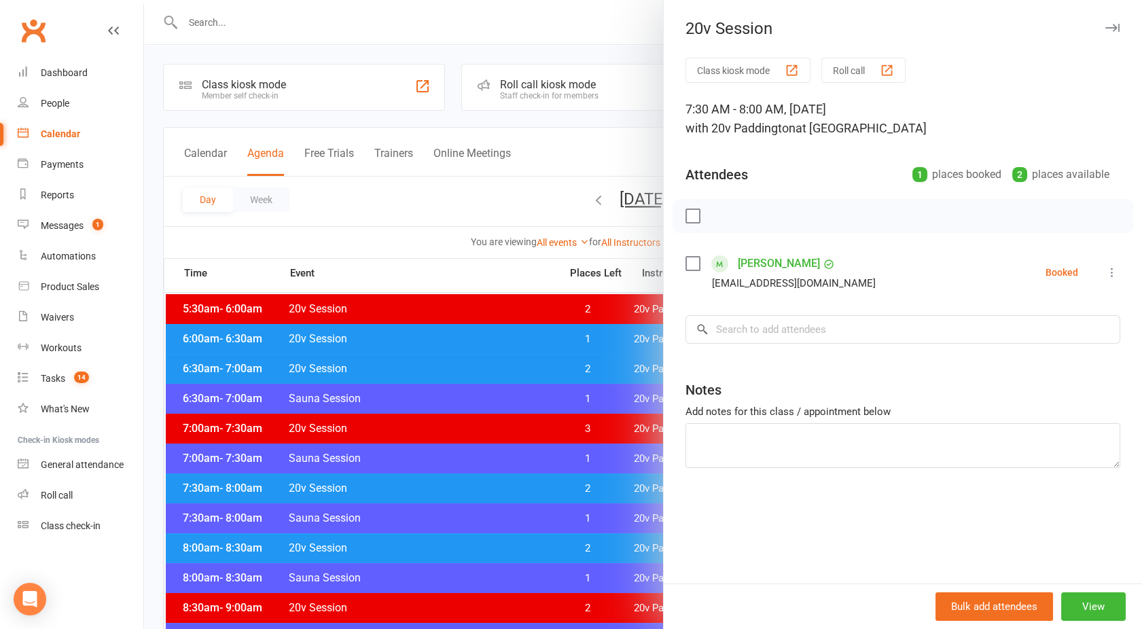
click at [1105, 272] on icon at bounding box center [1112, 273] width 14 height 14
click at [1059, 345] on link "Check in" at bounding box center [1046, 353] width 146 height 27
click at [511, 494] on div at bounding box center [643, 314] width 998 height 629
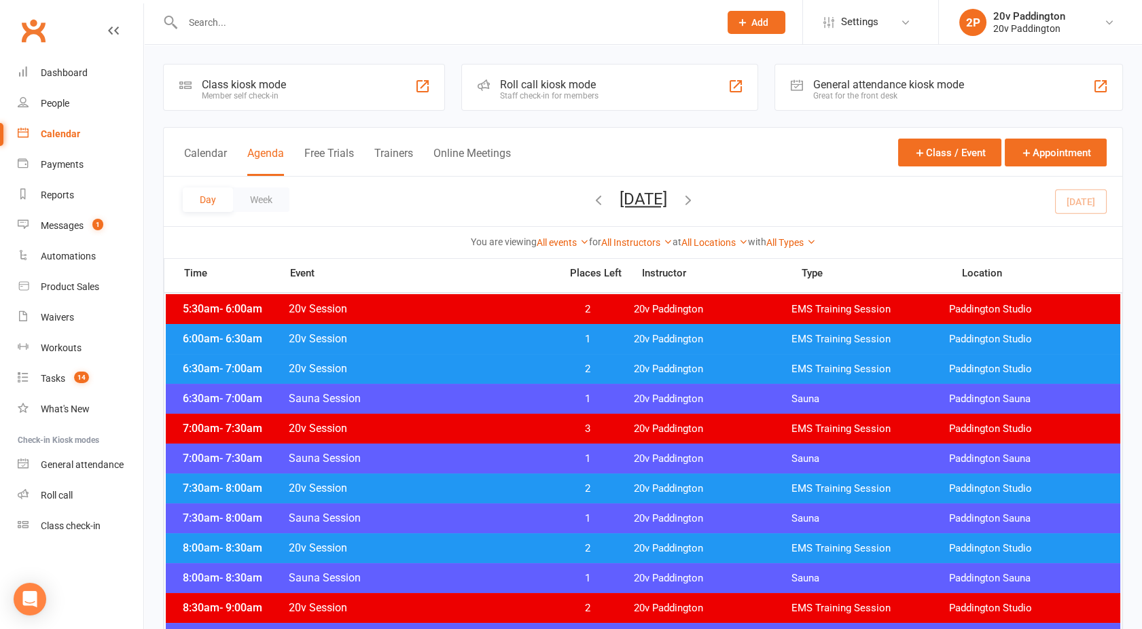
click at [508, 541] on span "20v Session" at bounding box center [420, 547] width 264 height 13
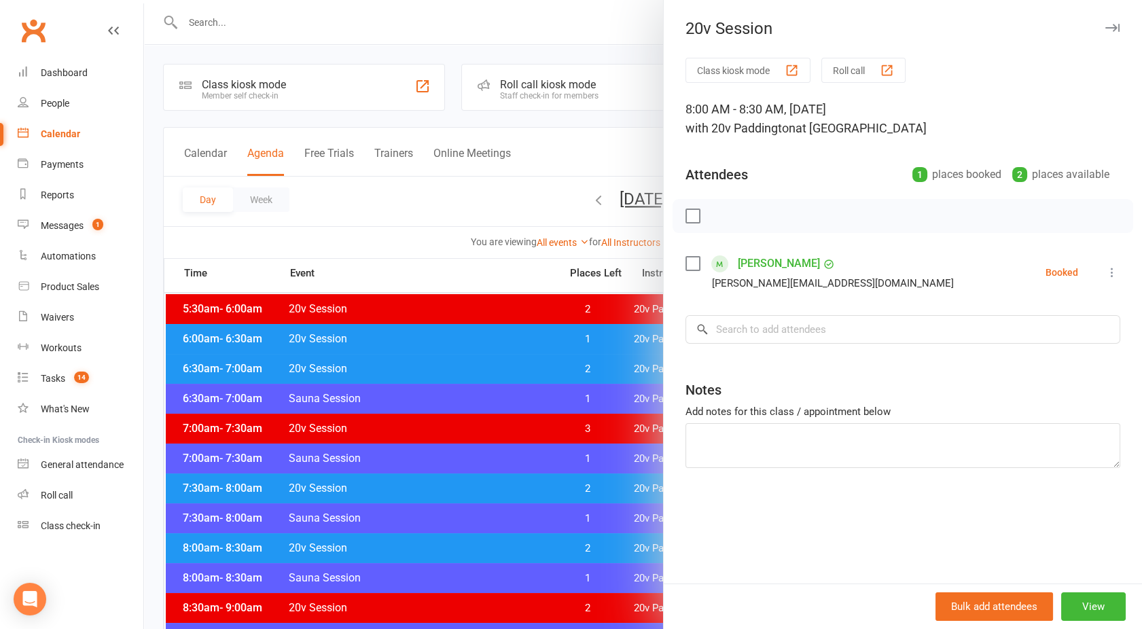
click at [1105, 272] on icon at bounding box center [1112, 273] width 14 height 14
click at [1016, 347] on link "Check in" at bounding box center [1046, 353] width 146 height 27
click at [506, 457] on div at bounding box center [643, 314] width 998 height 629
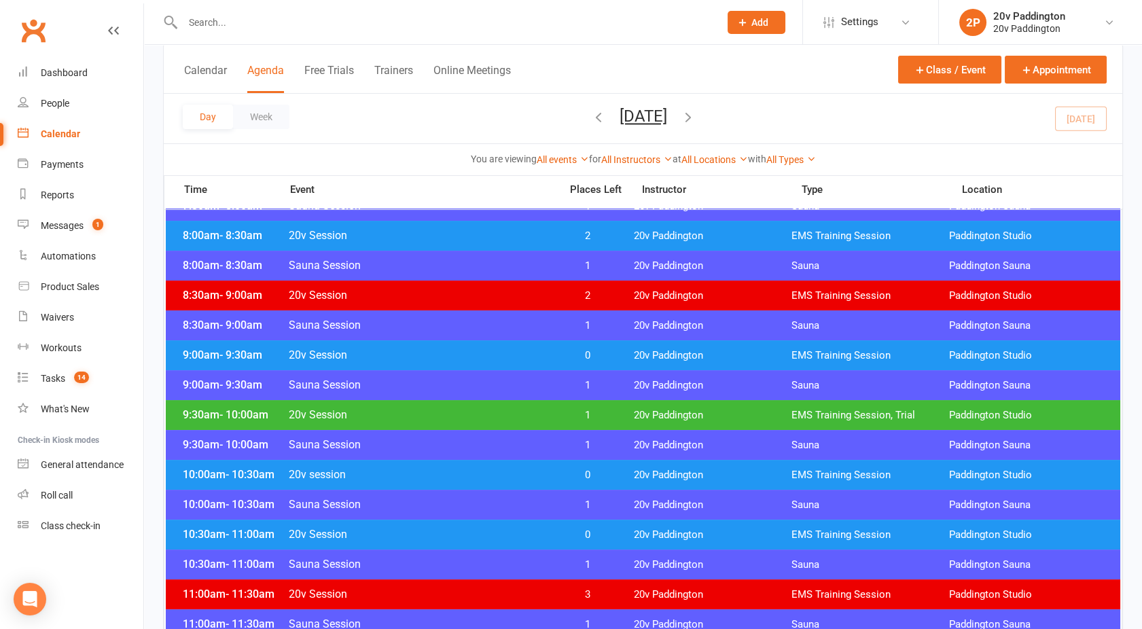
scroll to position [313, 0]
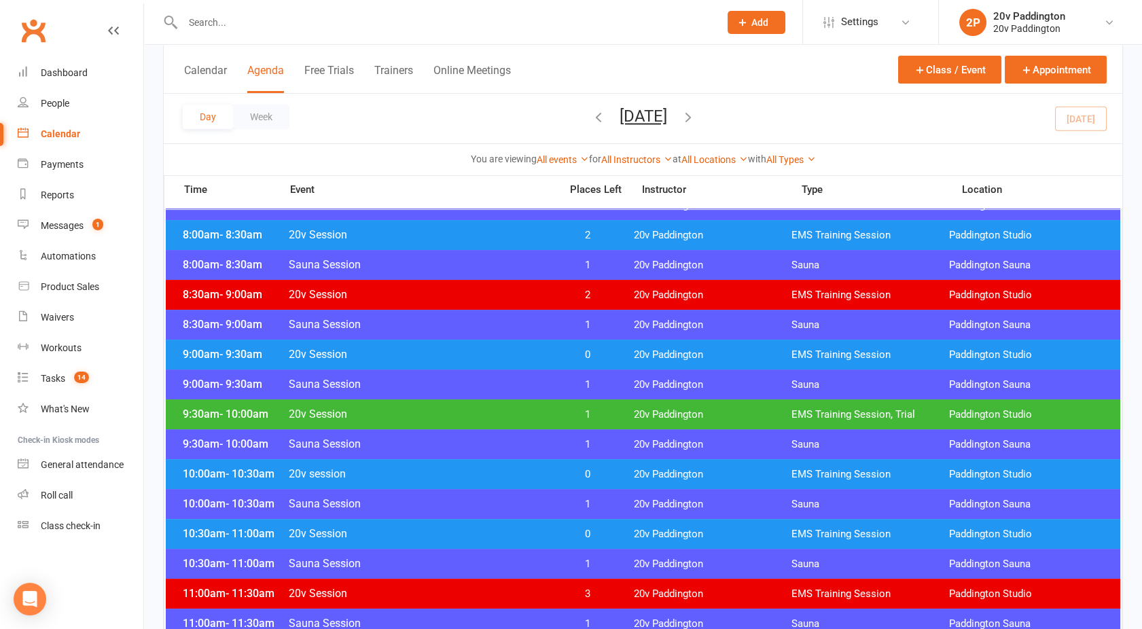
click at [433, 361] on div "9:00am - 9:30am 20v Session 0 20v Paddington EMS Training Session [GEOGRAPHIC_D…" at bounding box center [643, 355] width 954 height 30
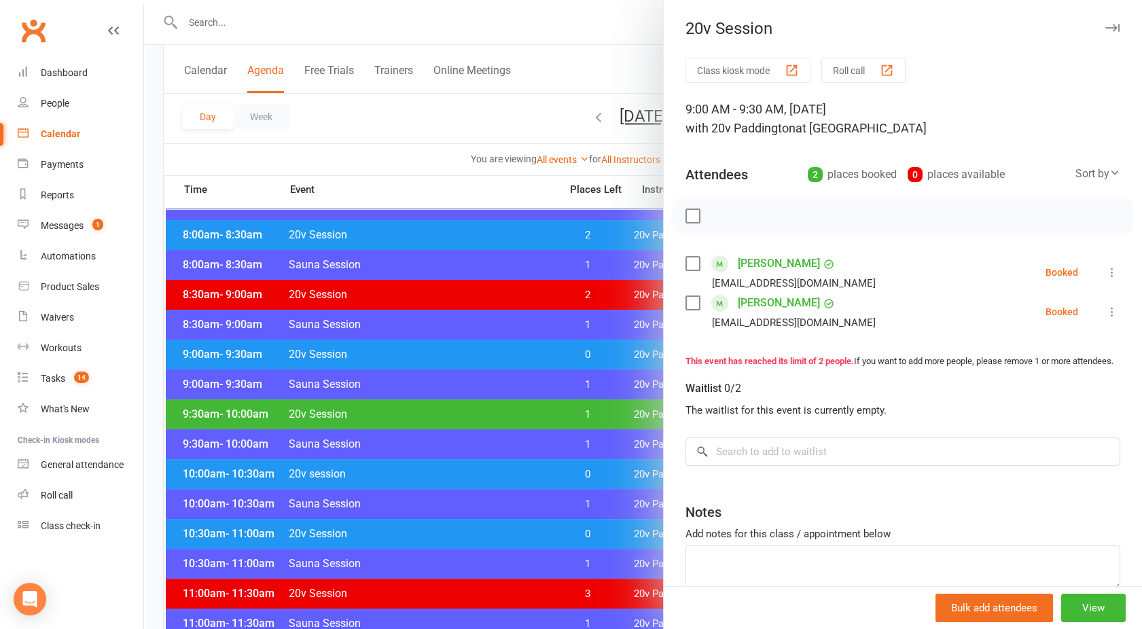
click at [433, 361] on div at bounding box center [643, 314] width 998 height 629
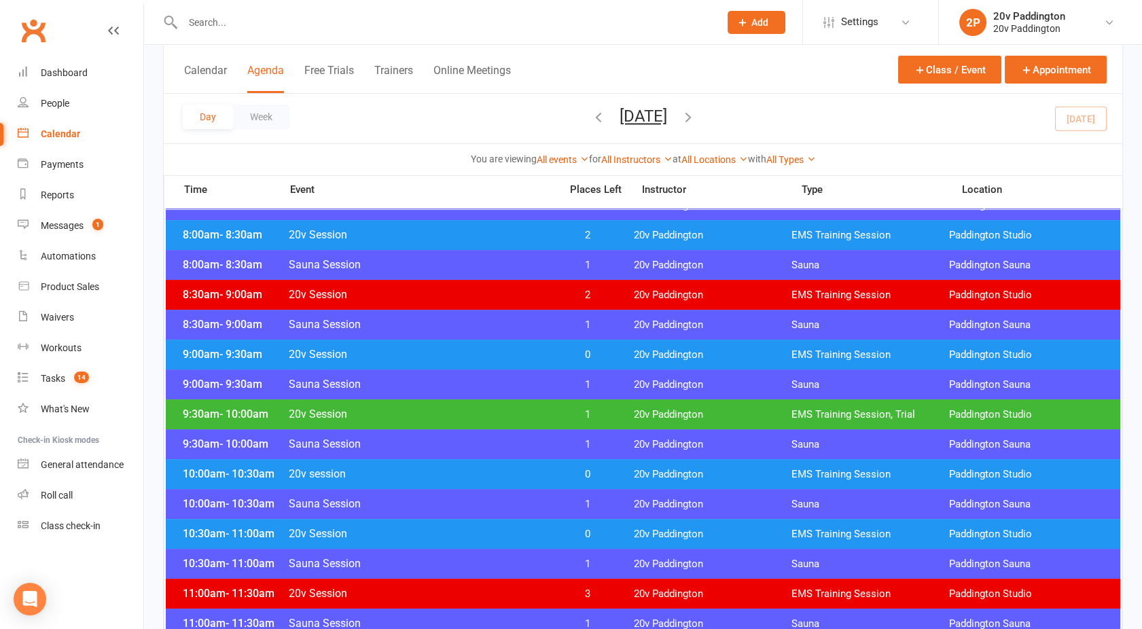
click at [479, 528] on span "20v Session" at bounding box center [420, 533] width 264 height 13
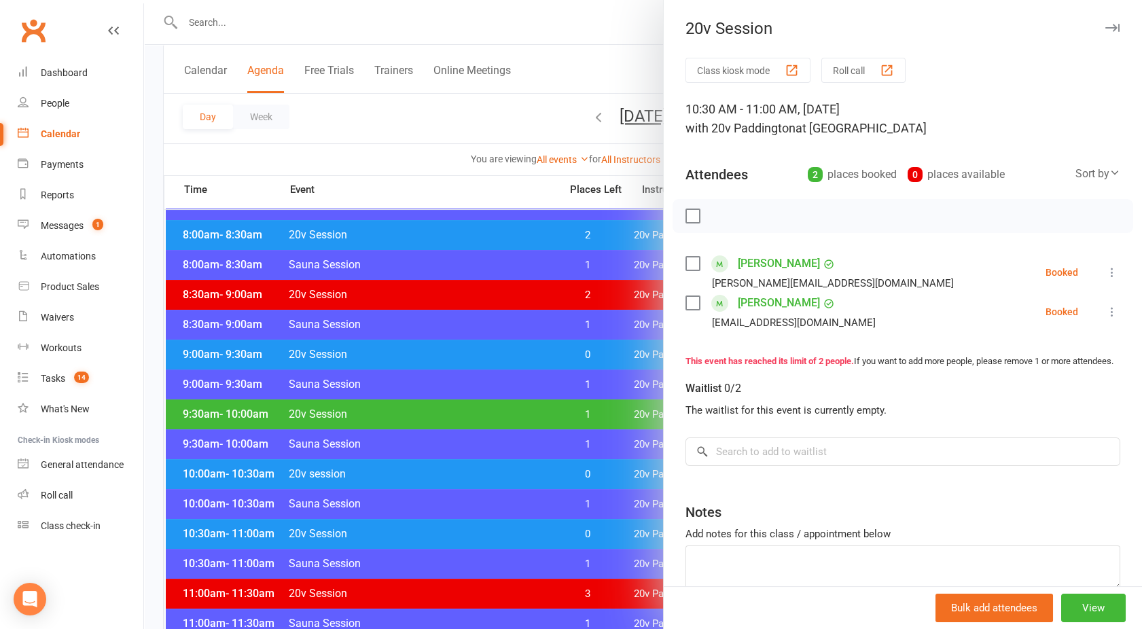
click at [479, 528] on div at bounding box center [643, 314] width 998 height 629
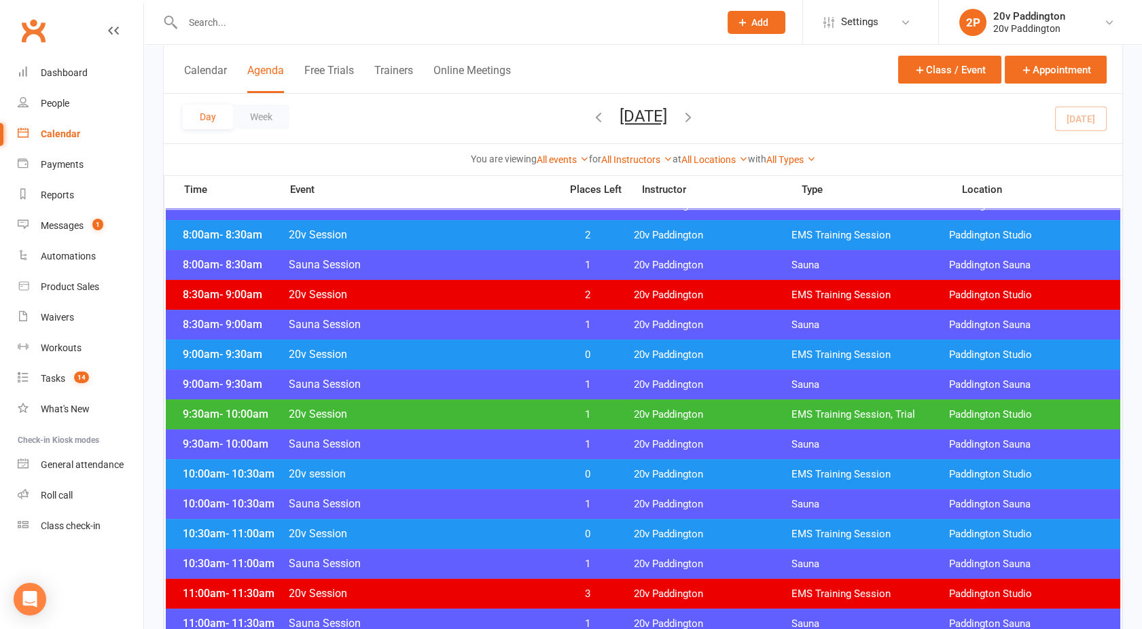
click at [473, 460] on div "10:00am - 10:30am 20v session 0 20v Paddington EMS Training Session [GEOGRAPHIC…" at bounding box center [643, 474] width 954 height 30
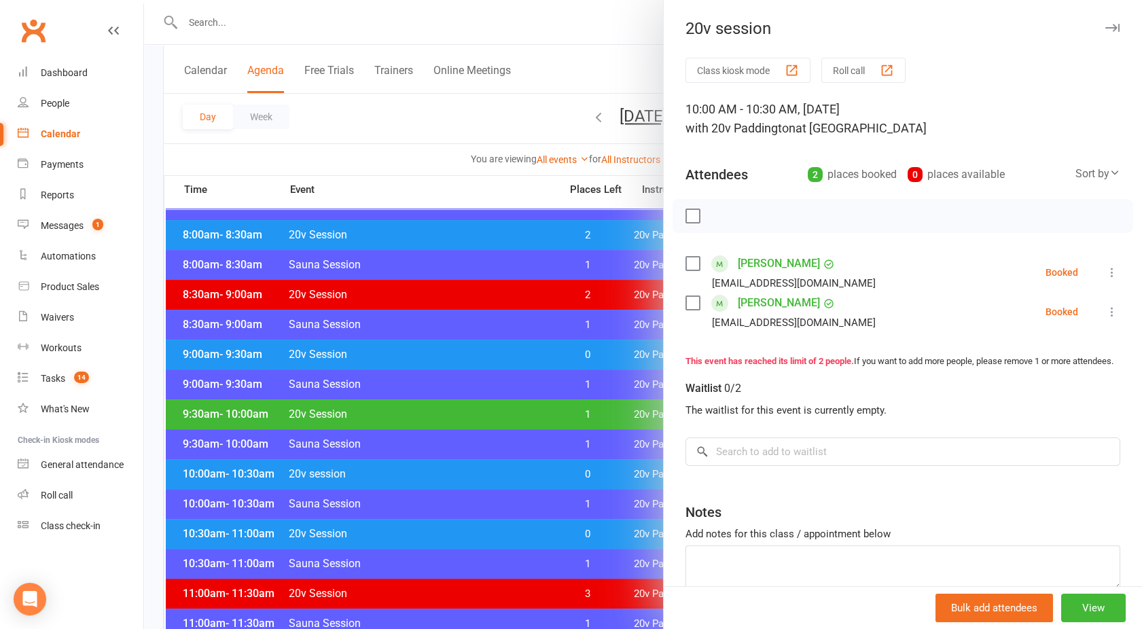
click at [473, 460] on div at bounding box center [643, 314] width 998 height 629
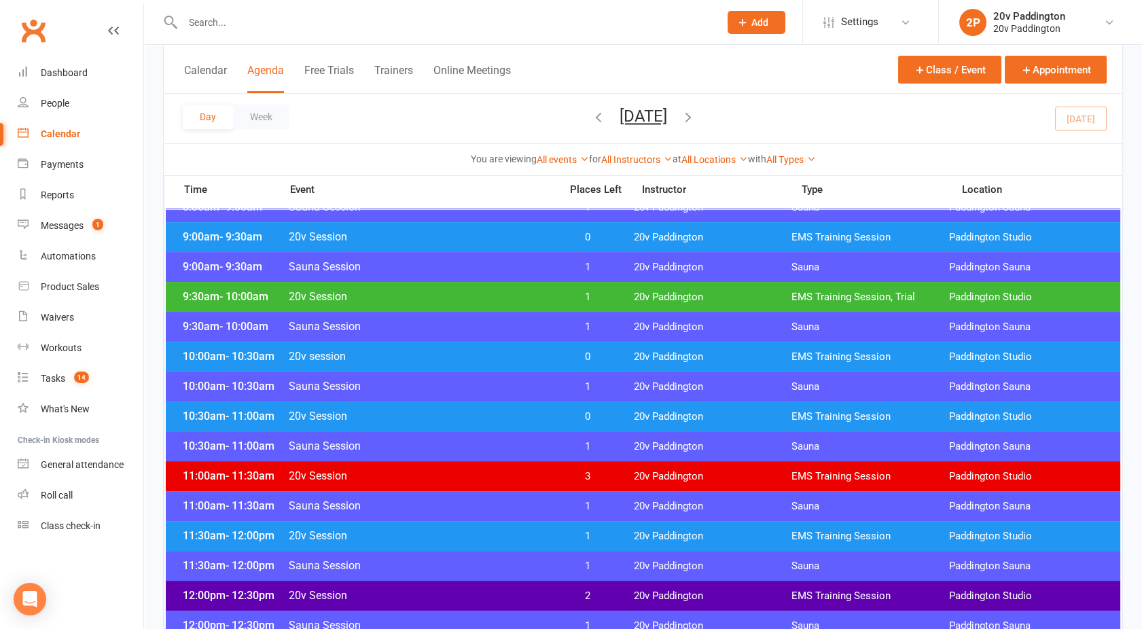
scroll to position [439, 0]
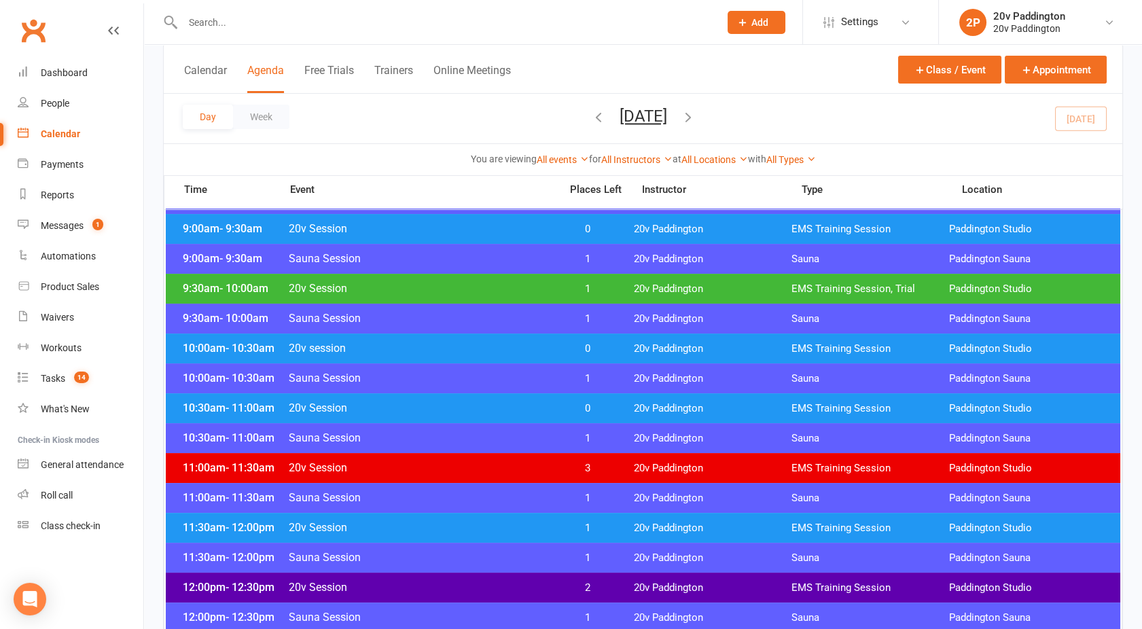
click at [480, 524] on span "20v Session" at bounding box center [420, 527] width 264 height 13
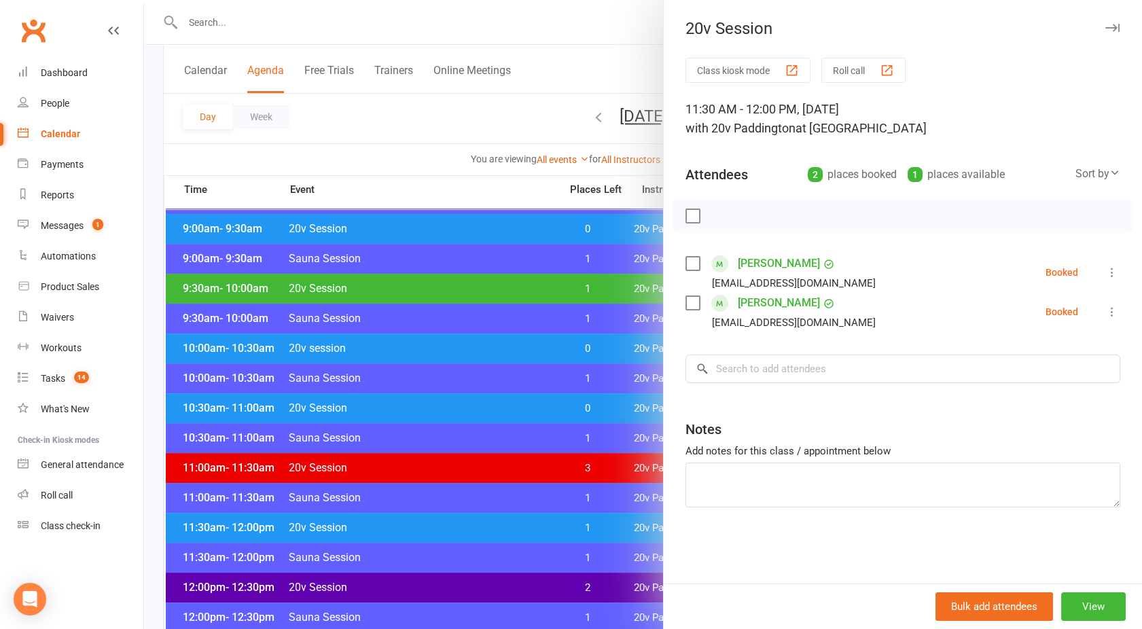
click at [480, 524] on div at bounding box center [643, 314] width 998 height 629
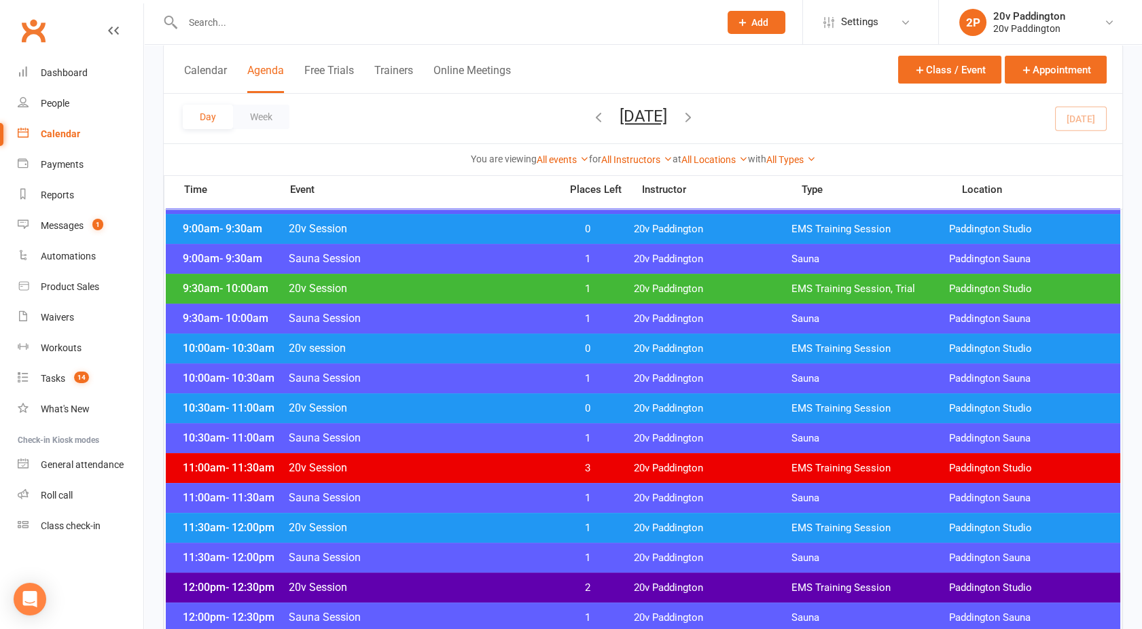
click at [449, 292] on span "20v Session" at bounding box center [420, 288] width 264 height 13
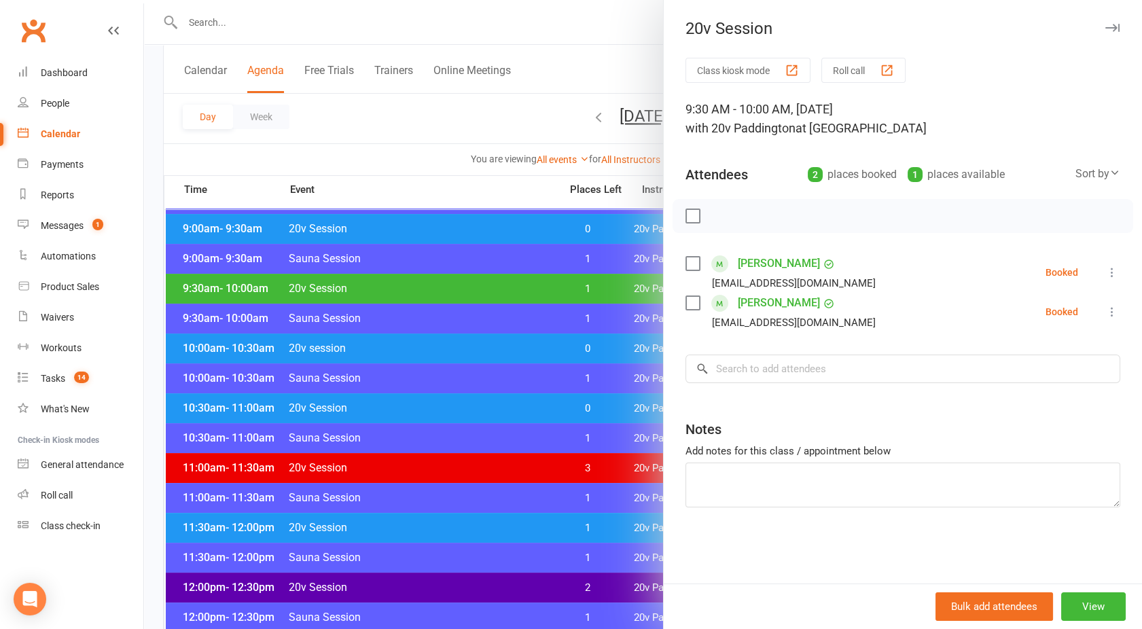
click at [449, 292] on div at bounding box center [643, 314] width 998 height 629
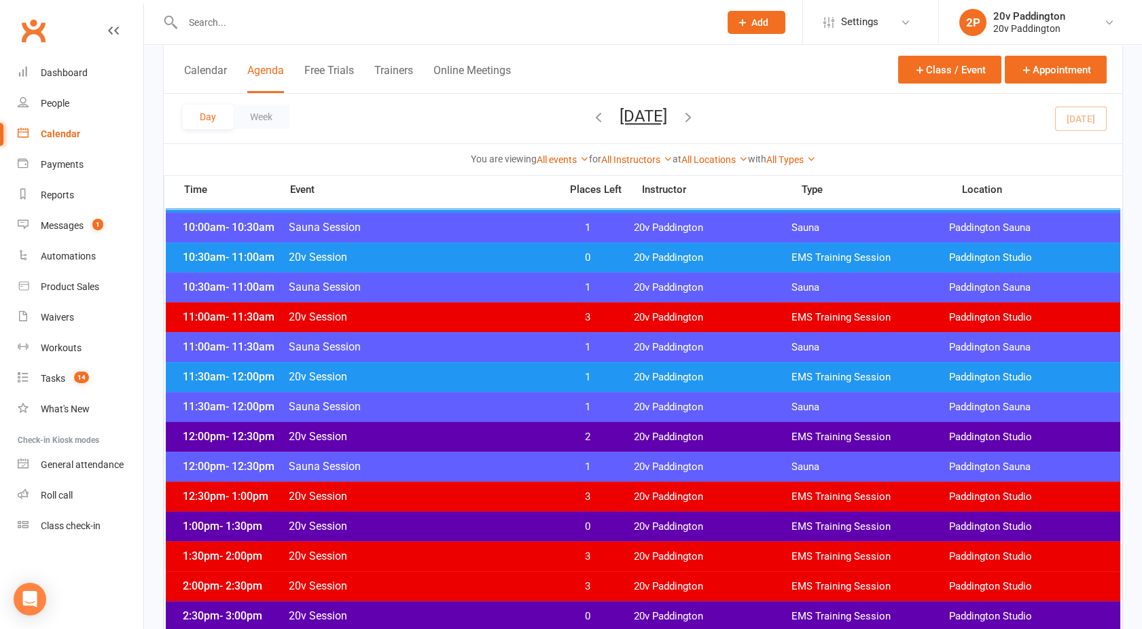
scroll to position [619, 0]
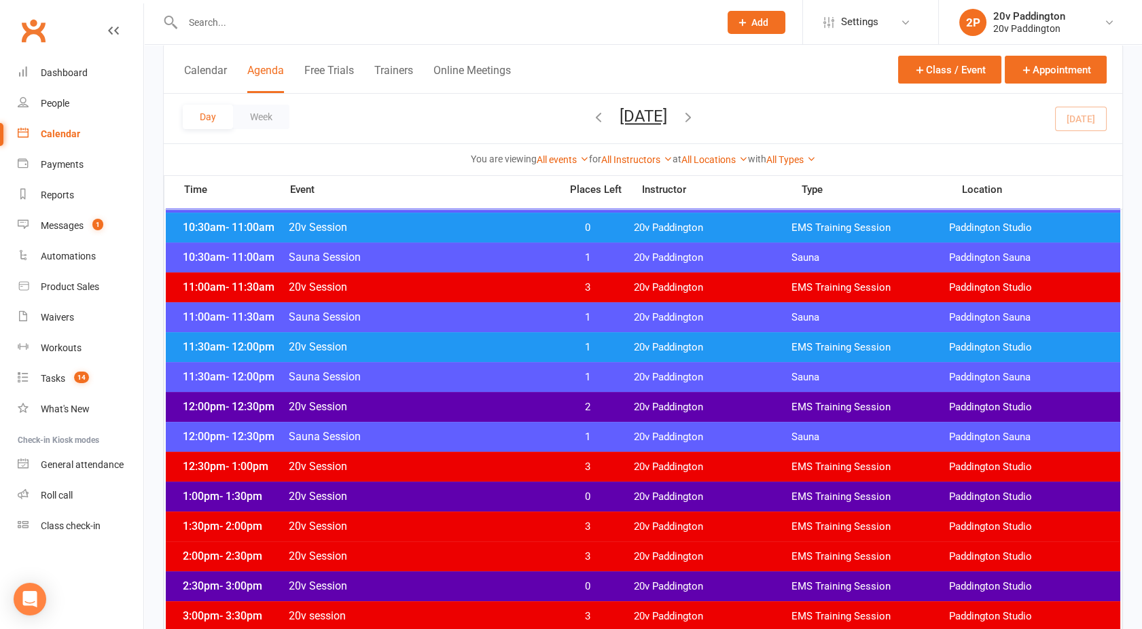
click at [448, 349] on span "20v Session" at bounding box center [420, 346] width 264 height 13
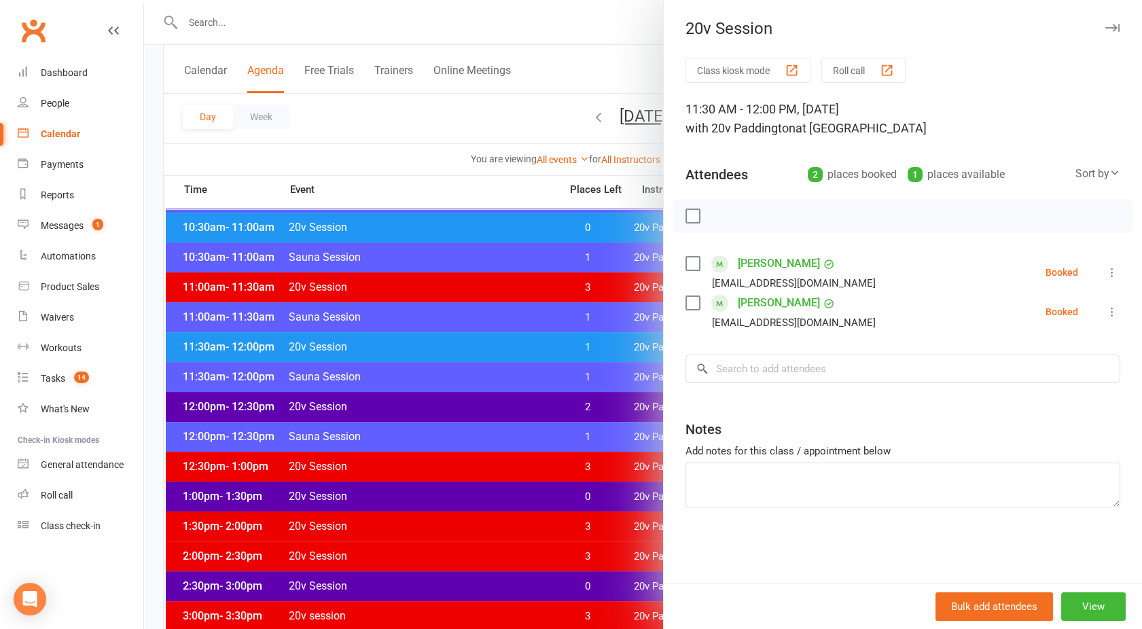
click at [448, 349] on div at bounding box center [643, 314] width 998 height 629
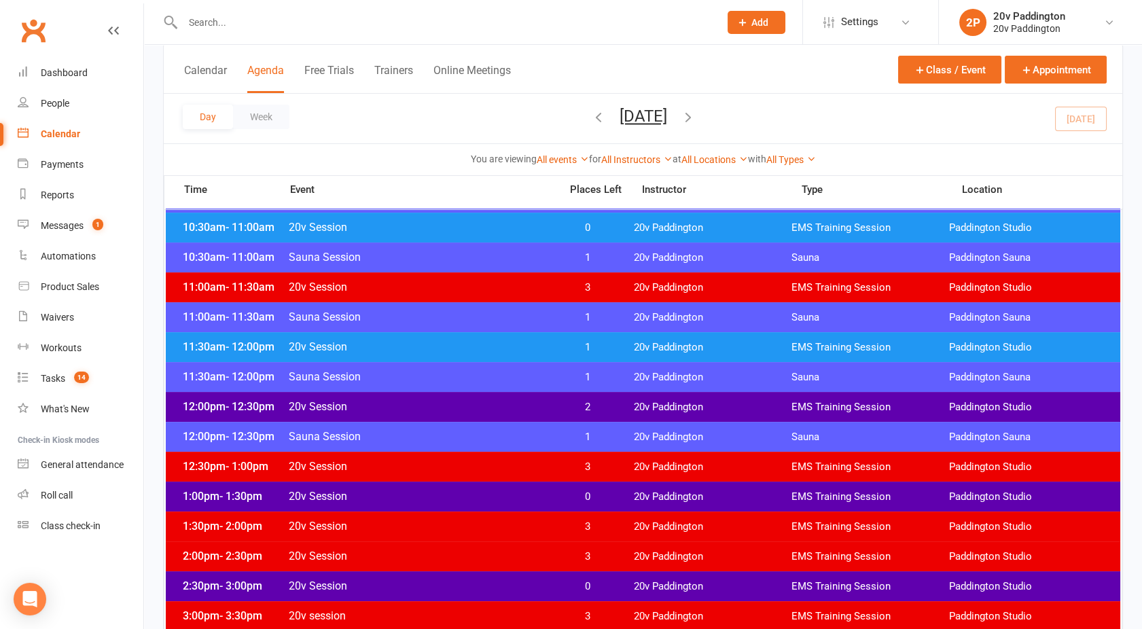
click at [456, 408] on span "20v Session" at bounding box center [420, 406] width 264 height 13
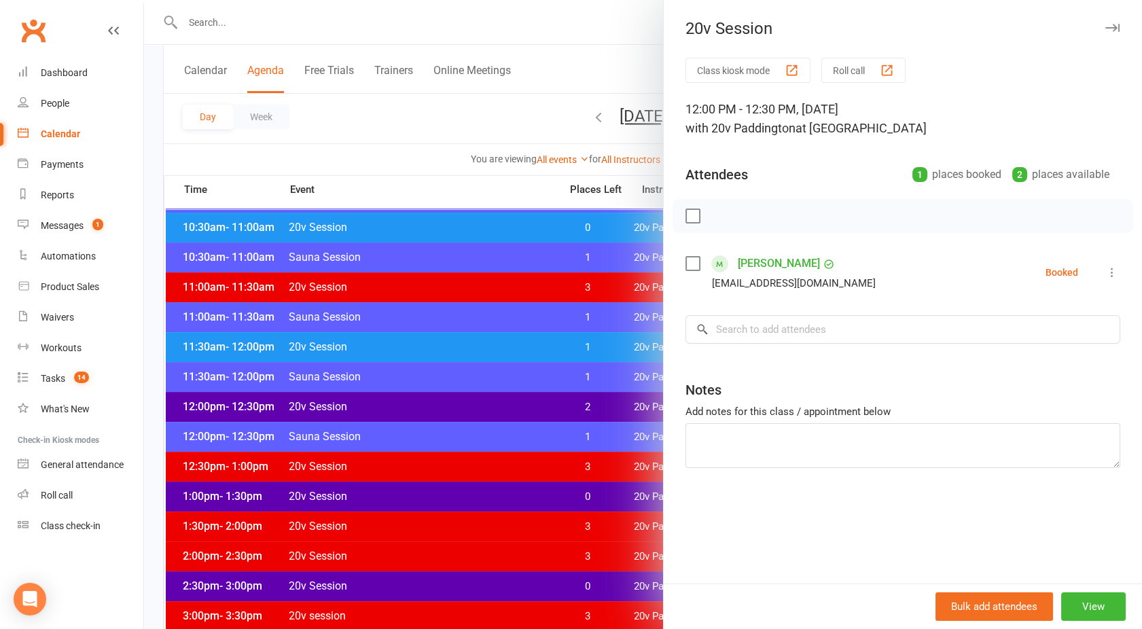
click at [456, 408] on div at bounding box center [643, 314] width 998 height 629
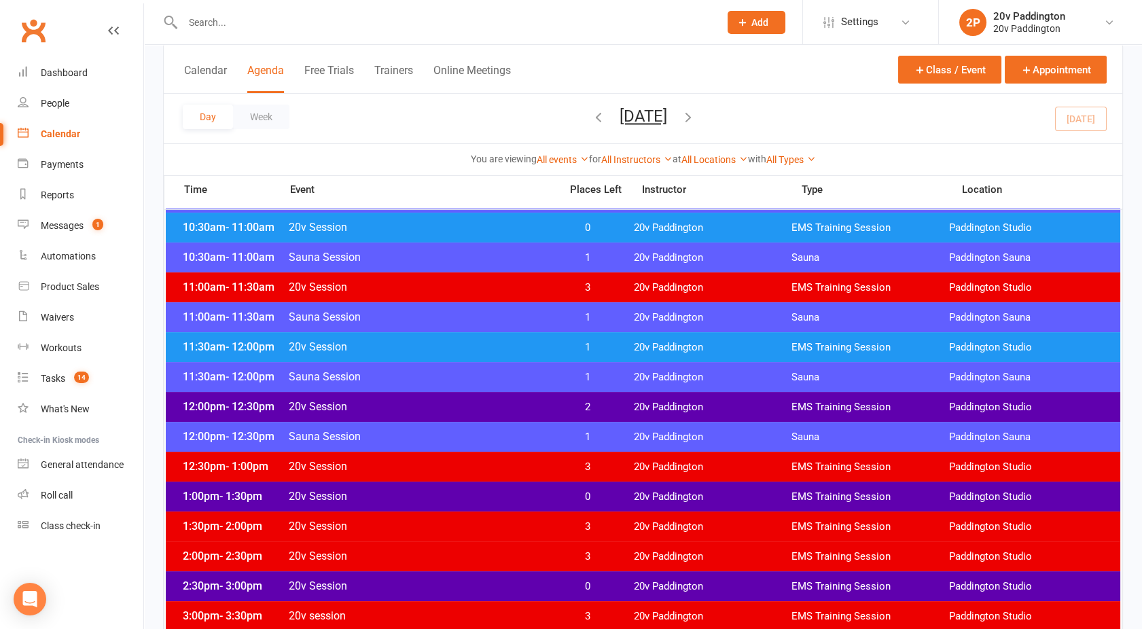
click at [472, 486] on div "1:00pm - 1:30pm 20v Session 0 20v Paddington EMS Training Session [GEOGRAPHIC_D…" at bounding box center [643, 496] width 954 height 30
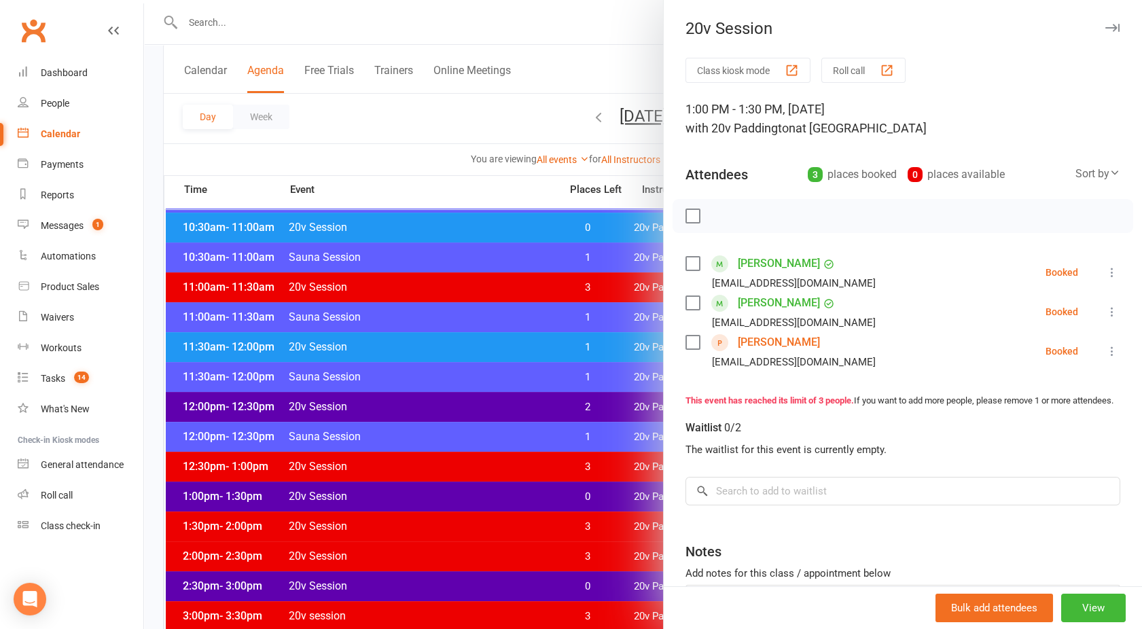
click at [472, 486] on div at bounding box center [643, 314] width 998 height 629
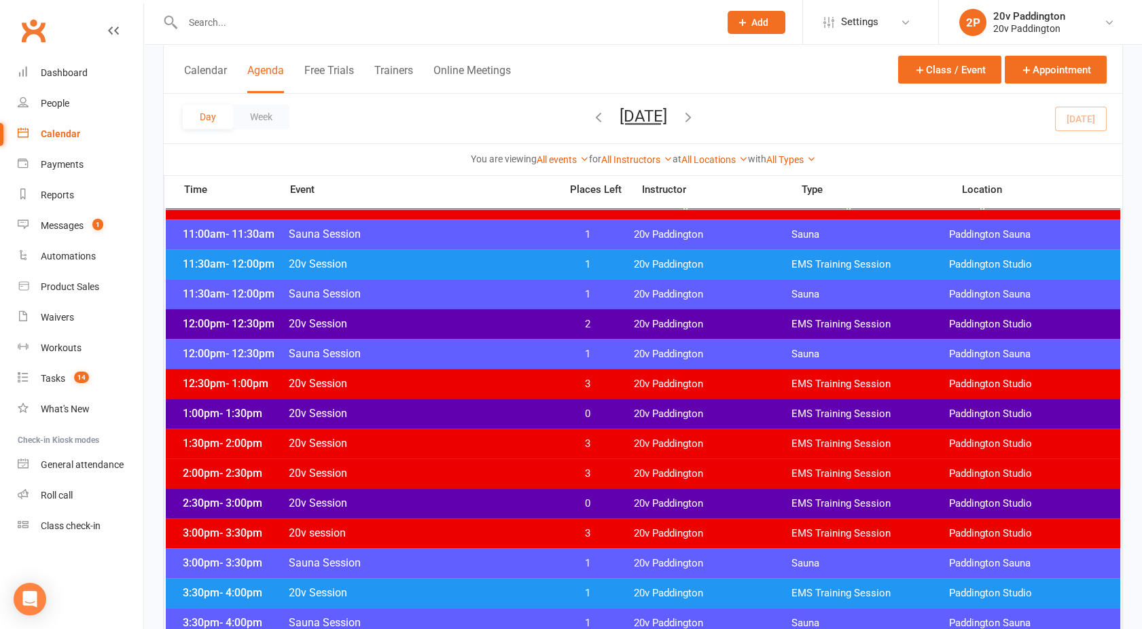
scroll to position [708, 0]
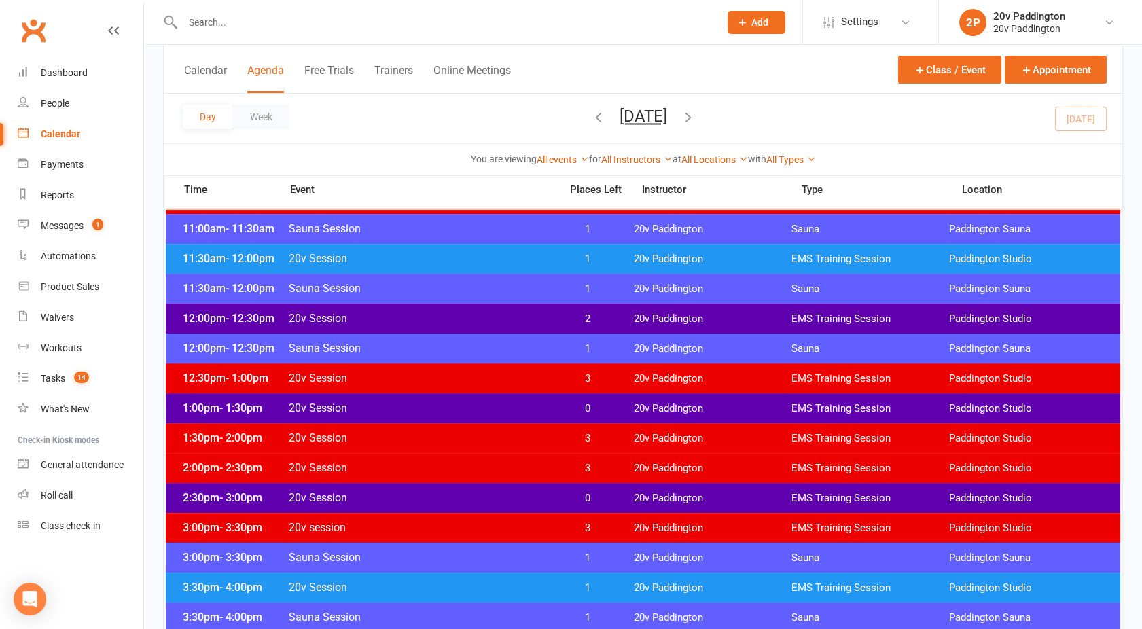
click at [441, 496] on span "20v Session" at bounding box center [420, 497] width 264 height 13
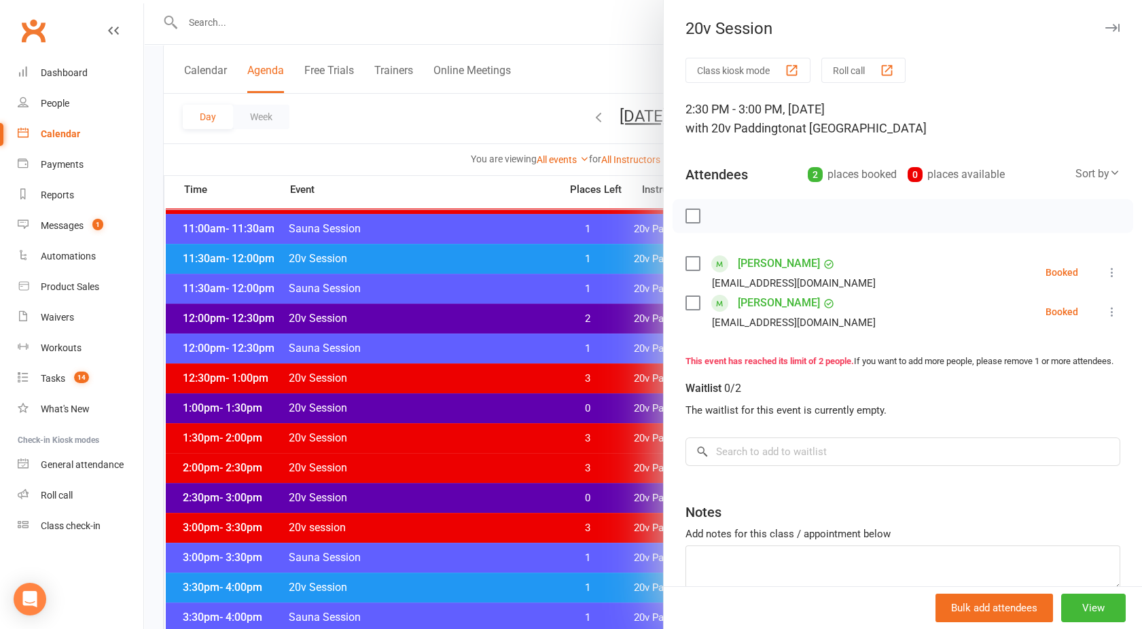
click at [441, 496] on div at bounding box center [643, 314] width 998 height 629
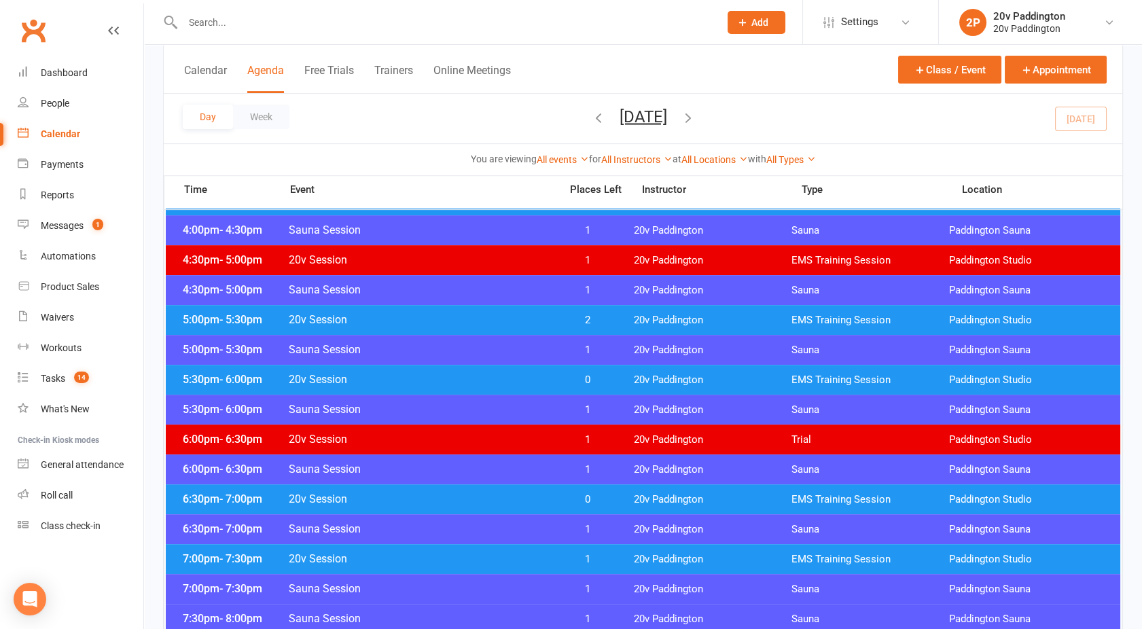
scroll to position [1155, 0]
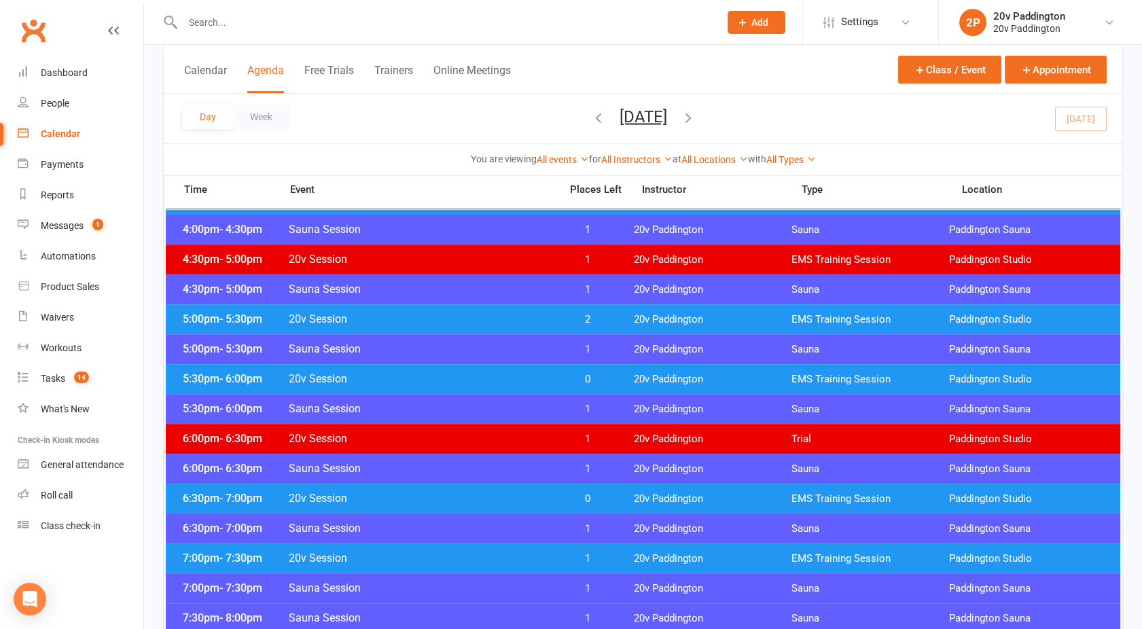
click at [433, 551] on span "20v Session" at bounding box center [420, 557] width 264 height 13
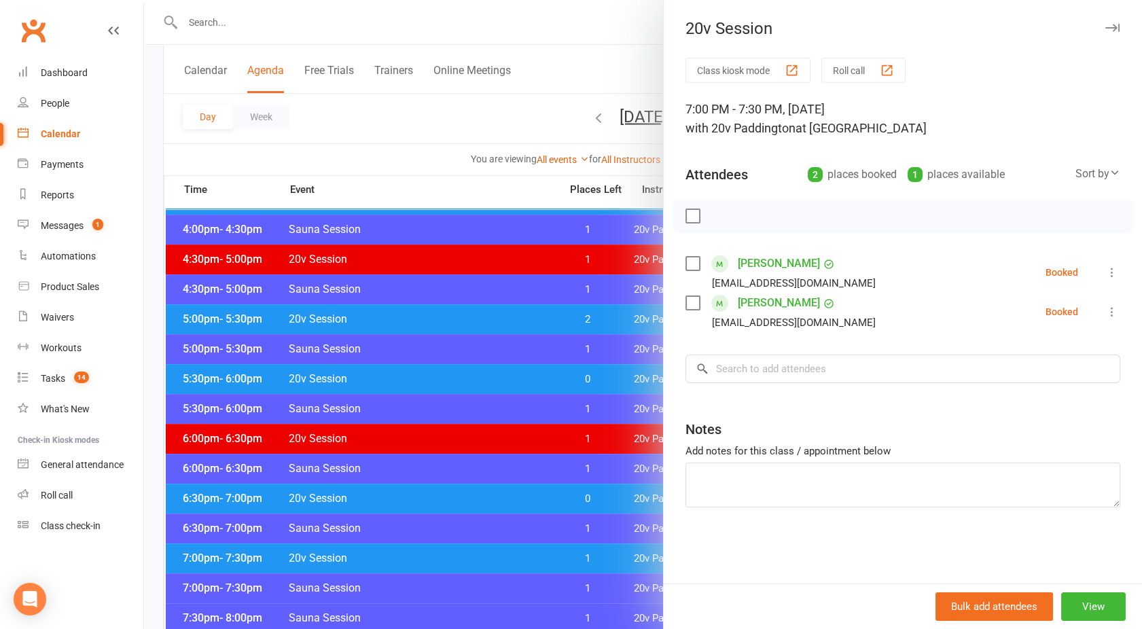
click at [433, 551] on div at bounding box center [643, 314] width 998 height 629
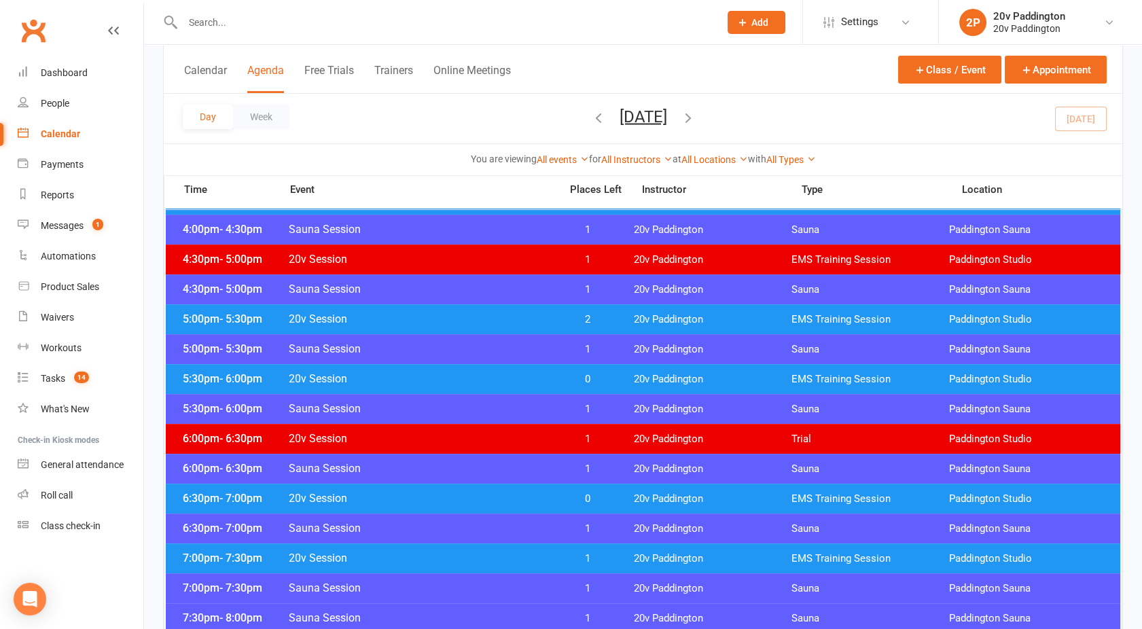
click at [433, 496] on span "20v Session" at bounding box center [420, 498] width 264 height 13
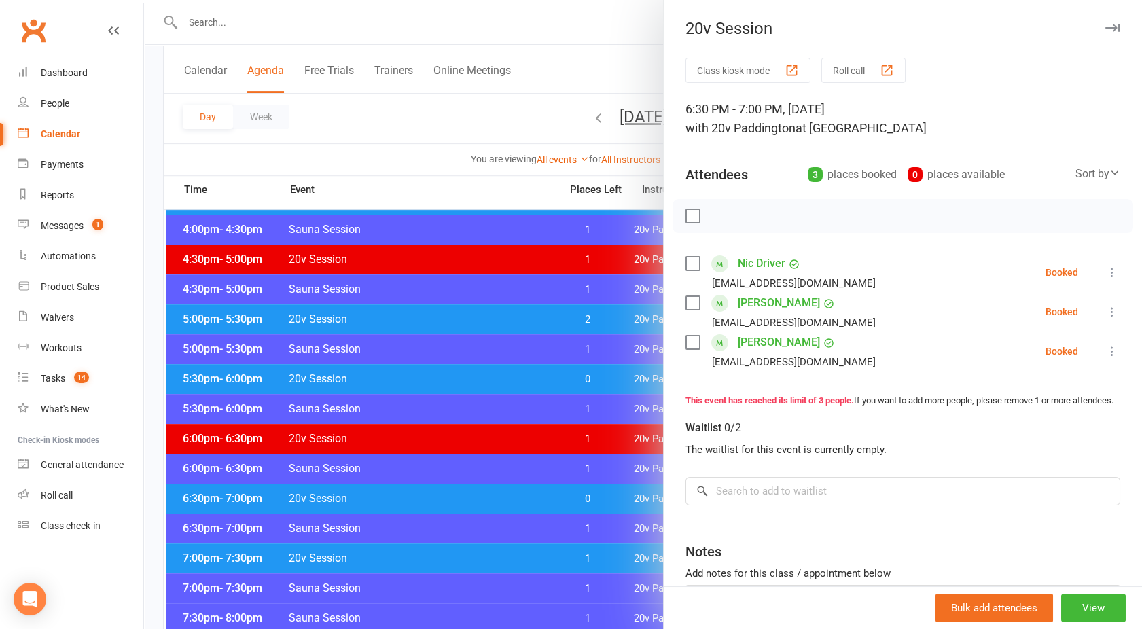
click at [433, 496] on div at bounding box center [643, 314] width 998 height 629
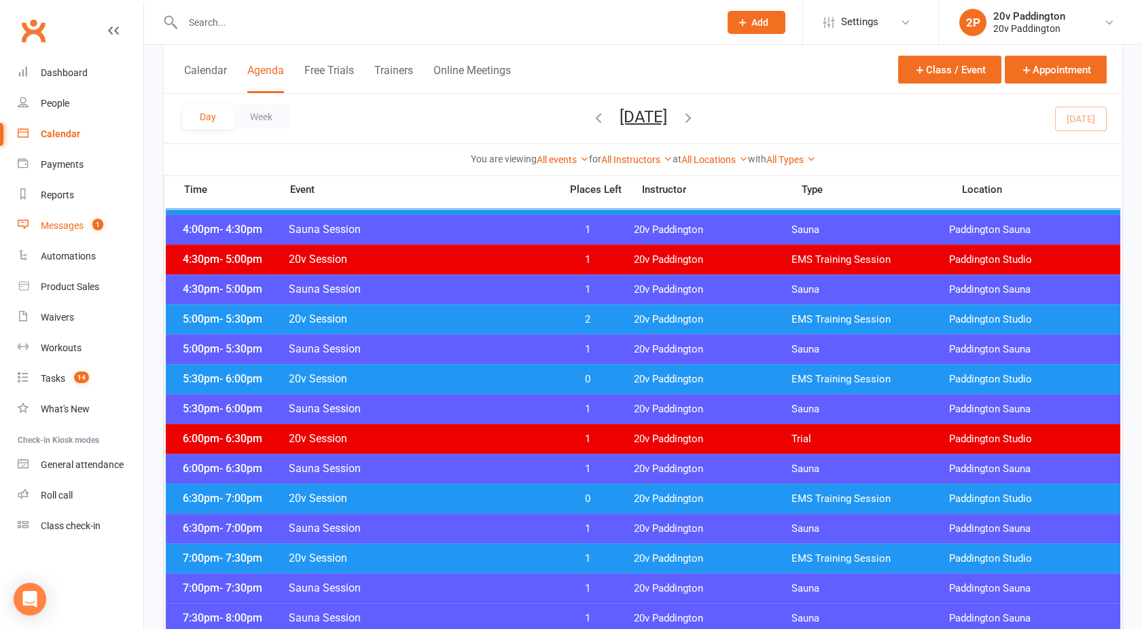
click at [90, 223] on count-badge "1" at bounding box center [95, 225] width 18 height 11
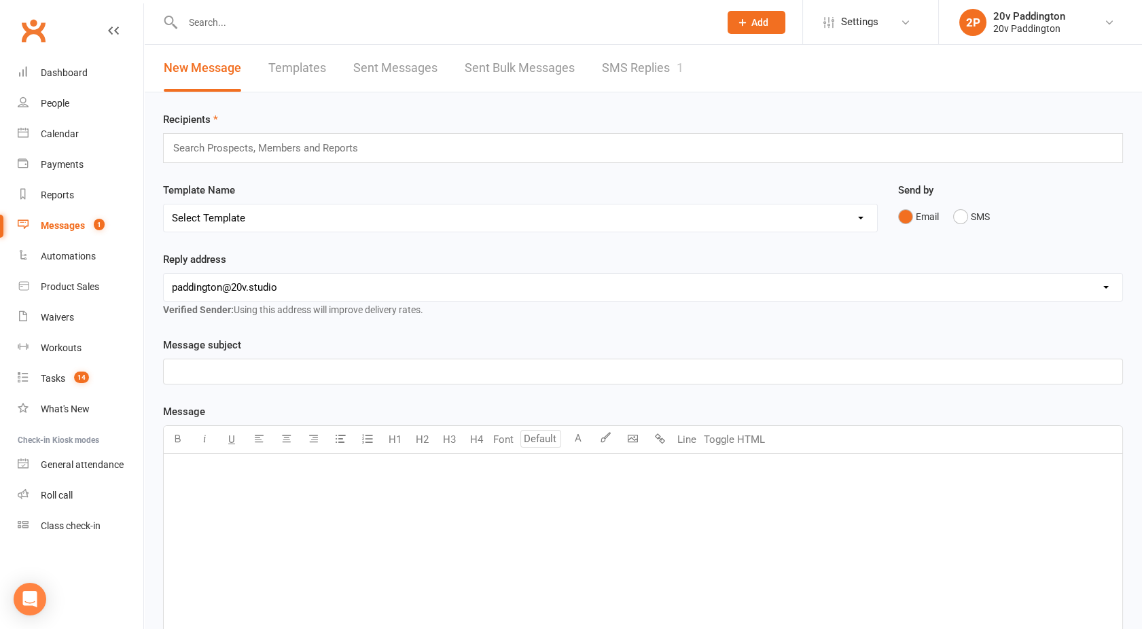
click at [644, 65] on link "SMS Replies 1" at bounding box center [642, 68] width 81 height 47
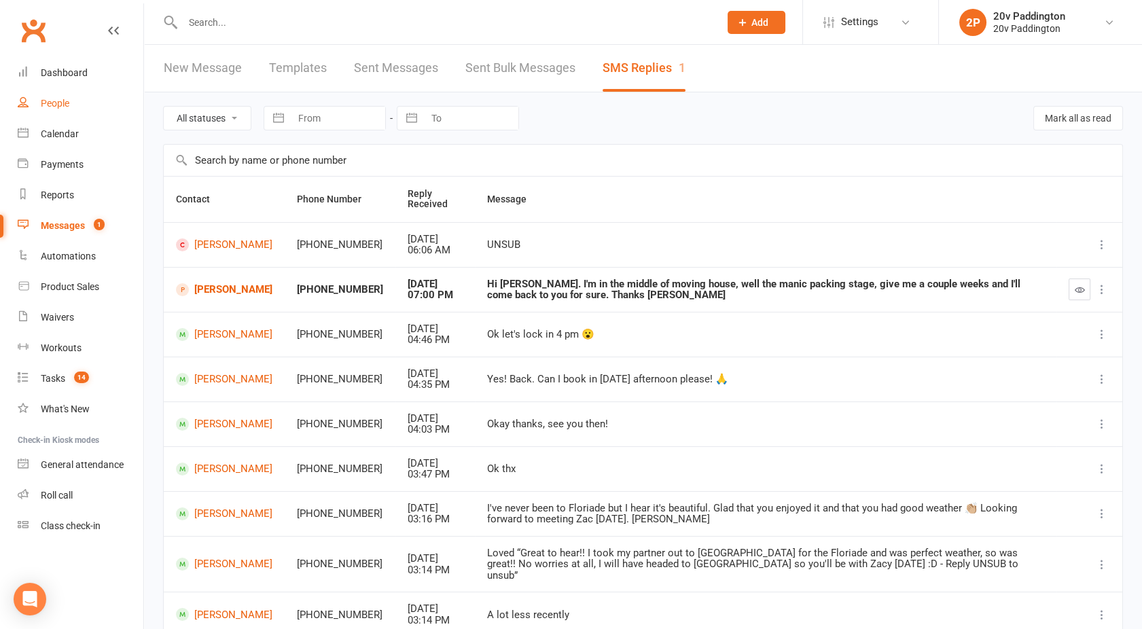
click at [55, 96] on link "People" at bounding box center [81, 103] width 126 height 31
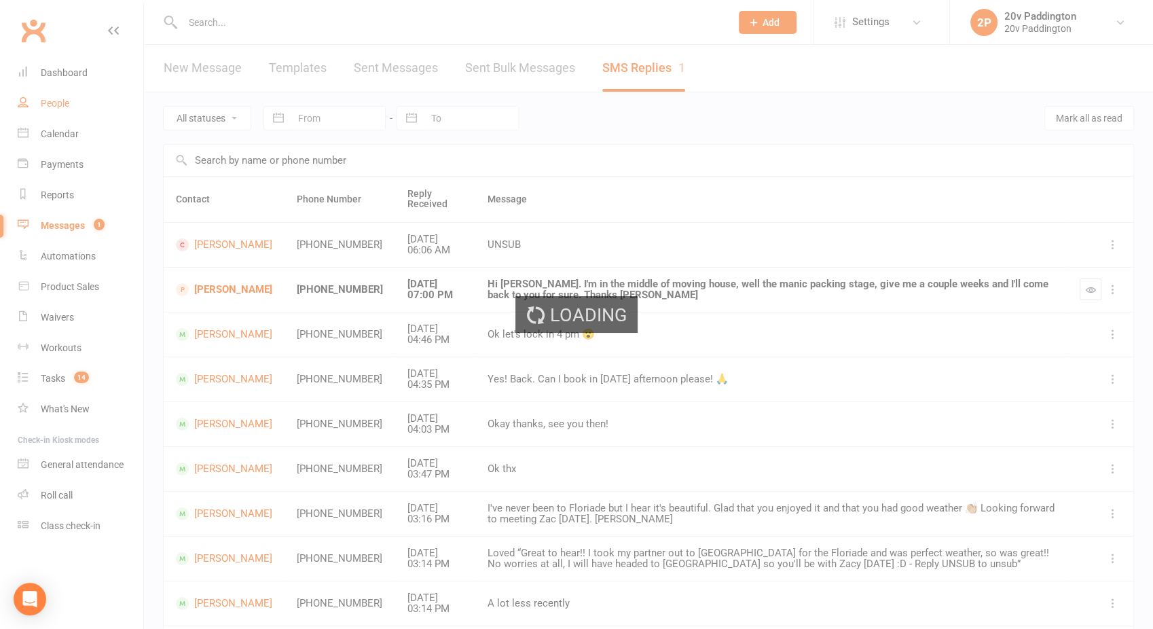
select select "100"
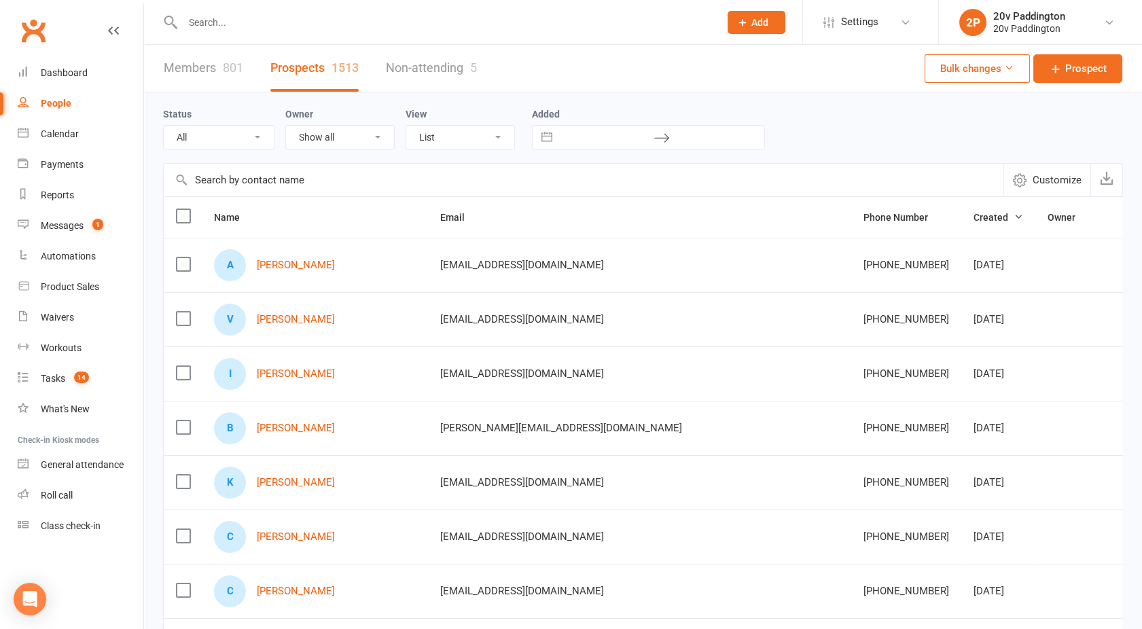
click at [220, 21] on input "text" at bounding box center [444, 22] width 531 height 19
click at [66, 202] on link "Reports" at bounding box center [81, 195] width 126 height 31
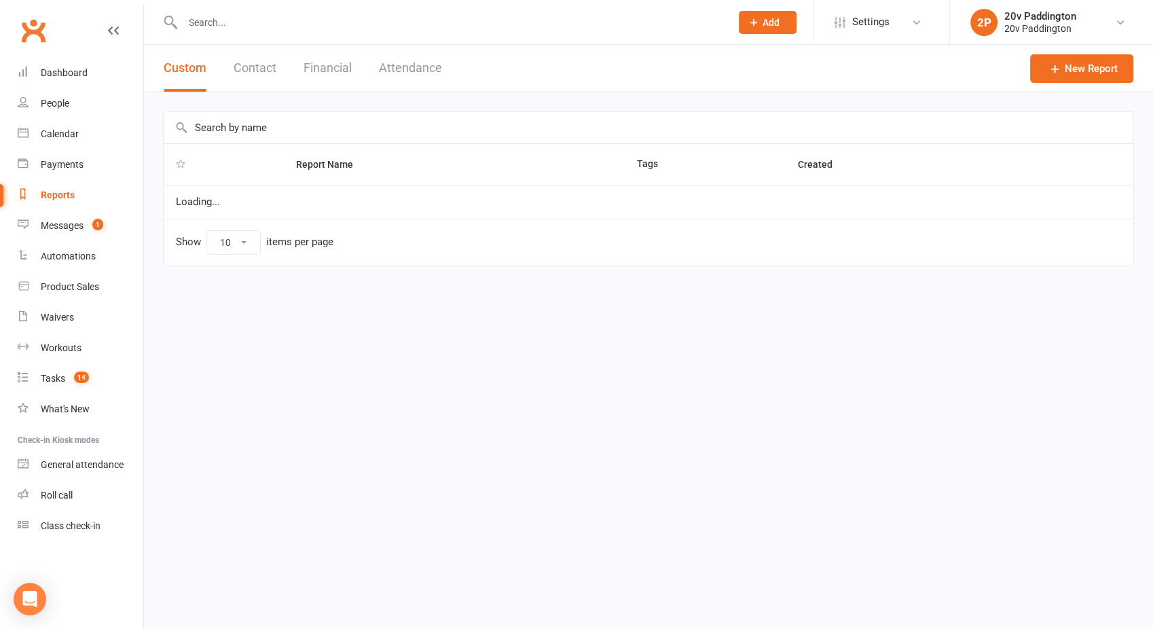
select select "100"
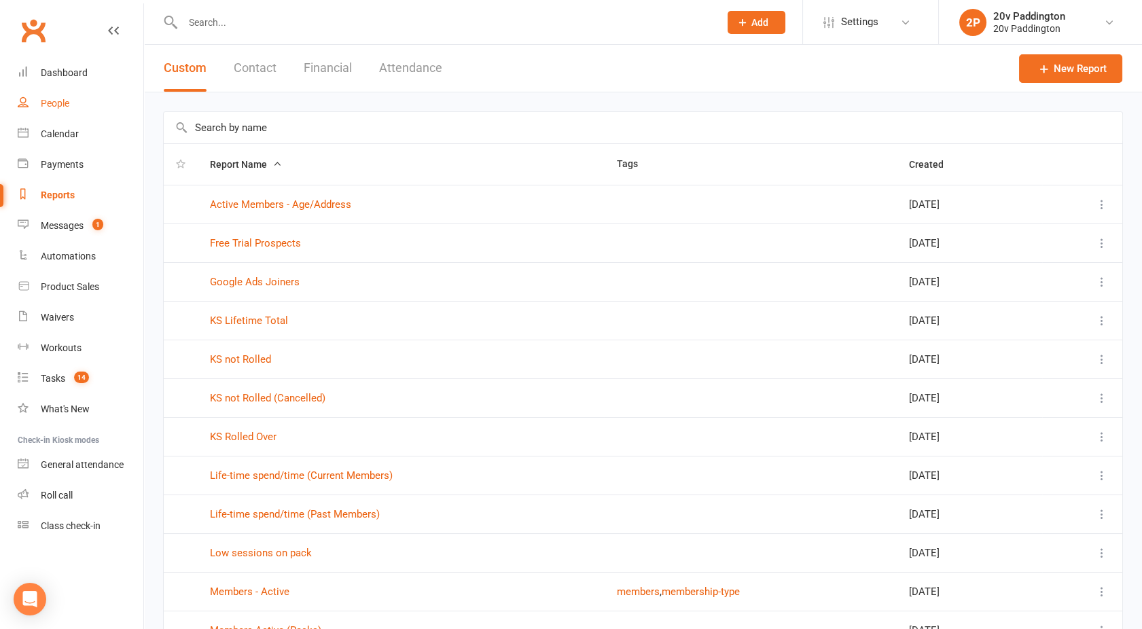
click at [66, 113] on link "People" at bounding box center [81, 103] width 126 height 31
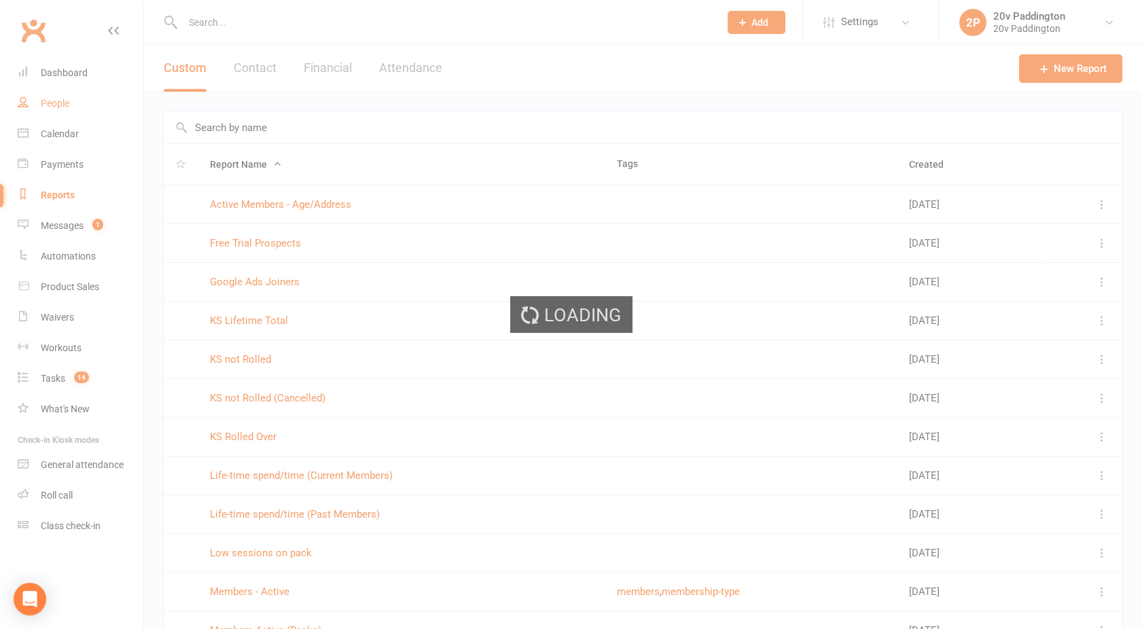
select select "100"
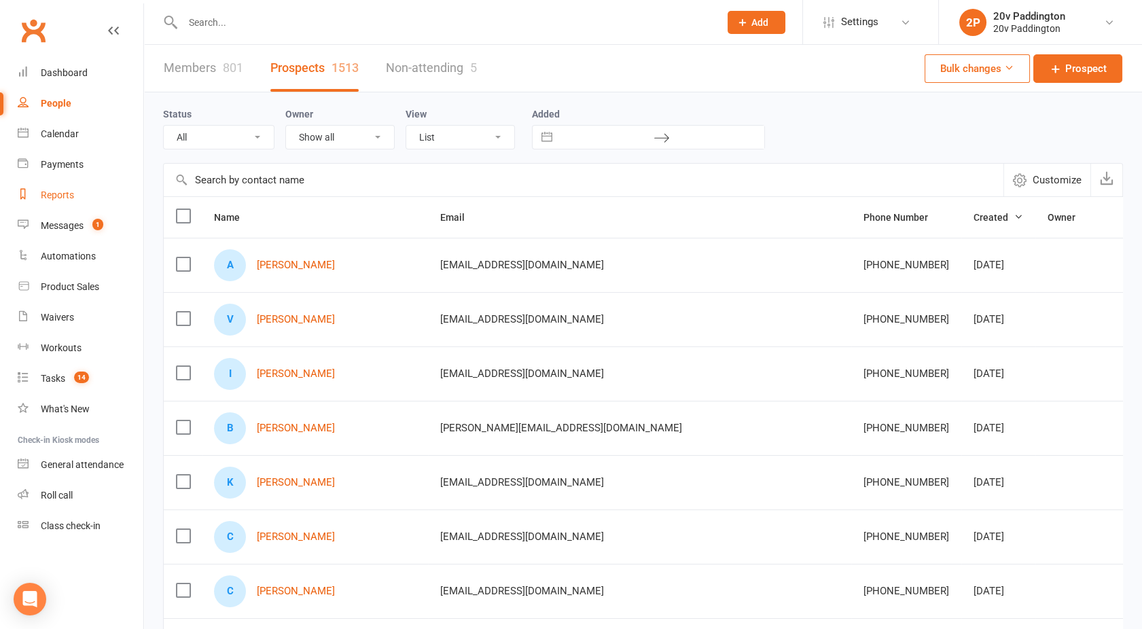
click at [61, 196] on div "Reports" at bounding box center [57, 194] width 33 height 11
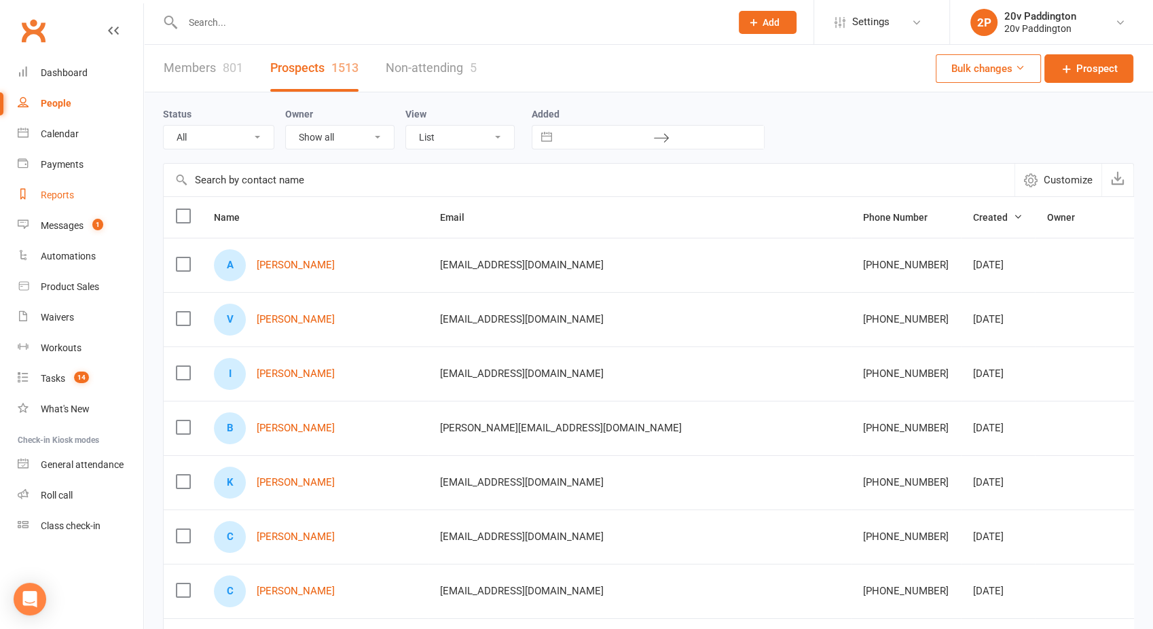
select select "100"
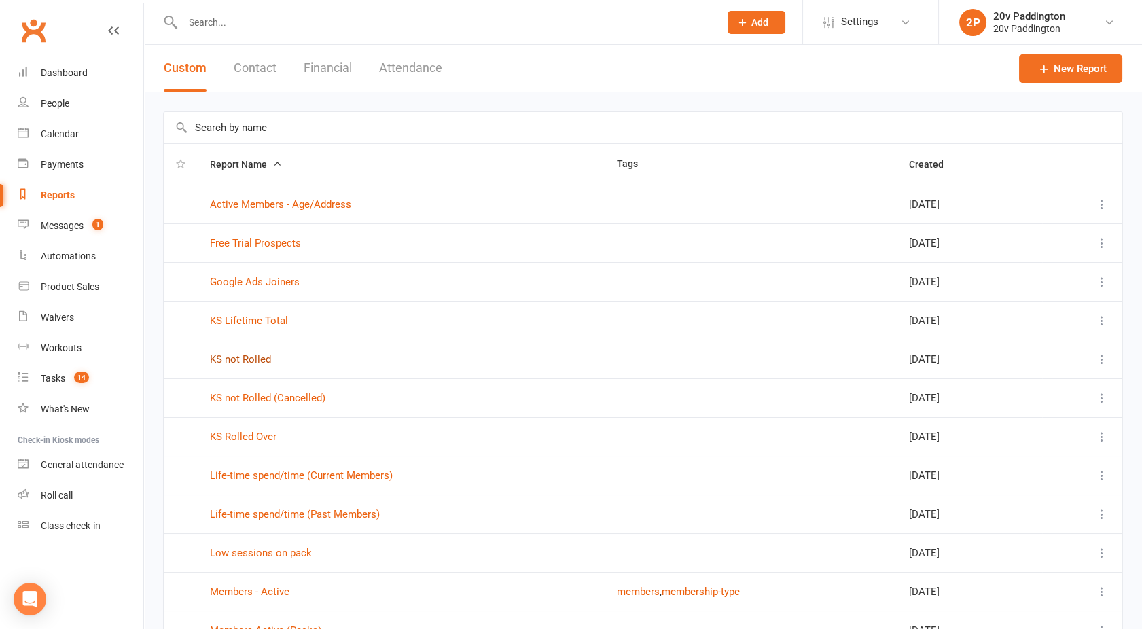
click at [244, 359] on link "KS not Rolled" at bounding box center [240, 359] width 61 height 12
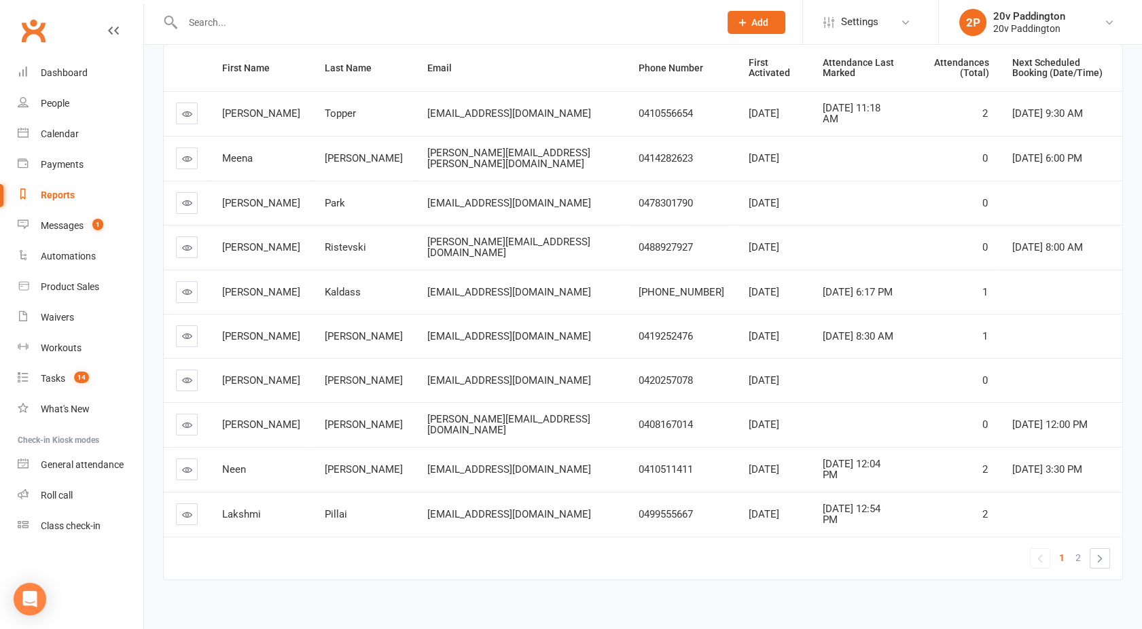
scroll to position [185, 0]
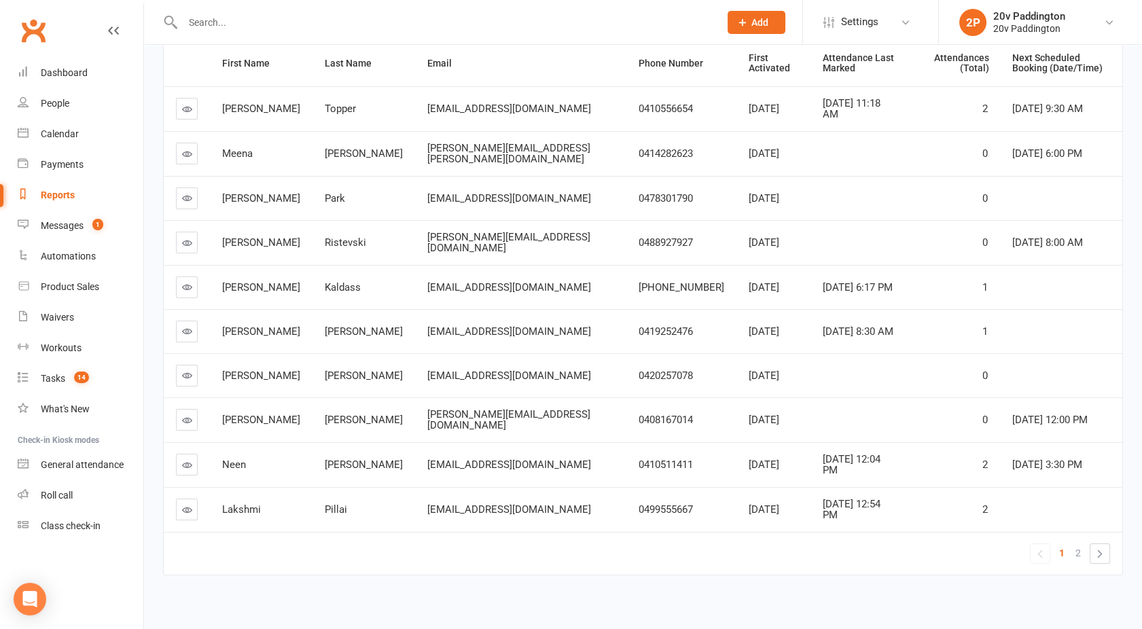
click at [285, 22] on input "text" at bounding box center [444, 22] width 531 height 19
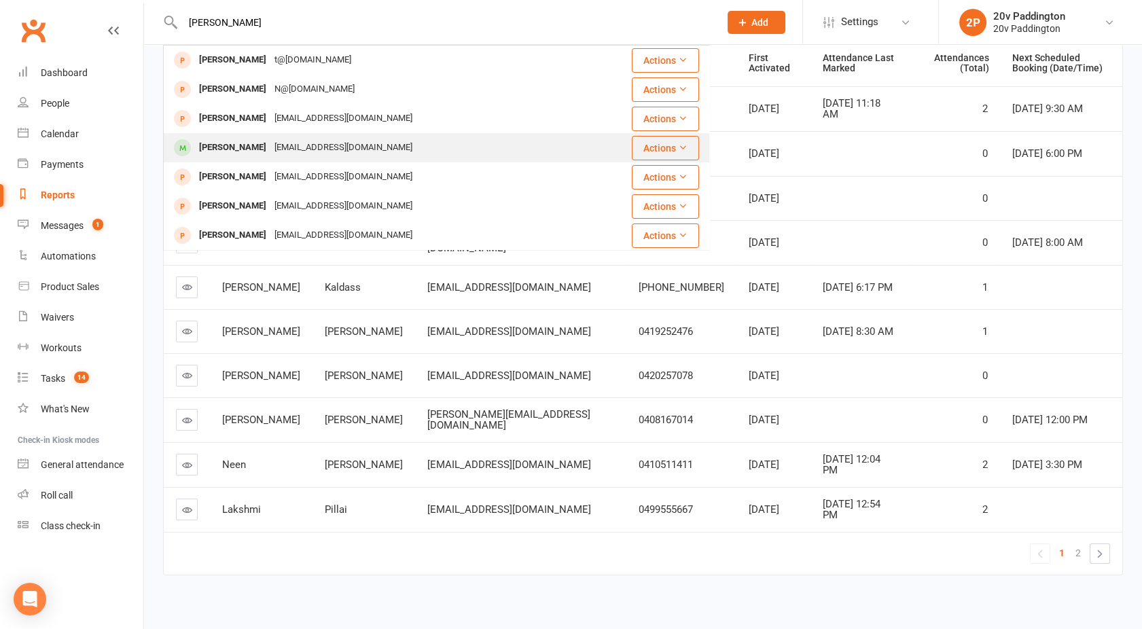
type input "[PERSON_NAME]"
click at [252, 144] on div "[PERSON_NAME]" at bounding box center [232, 148] width 75 height 20
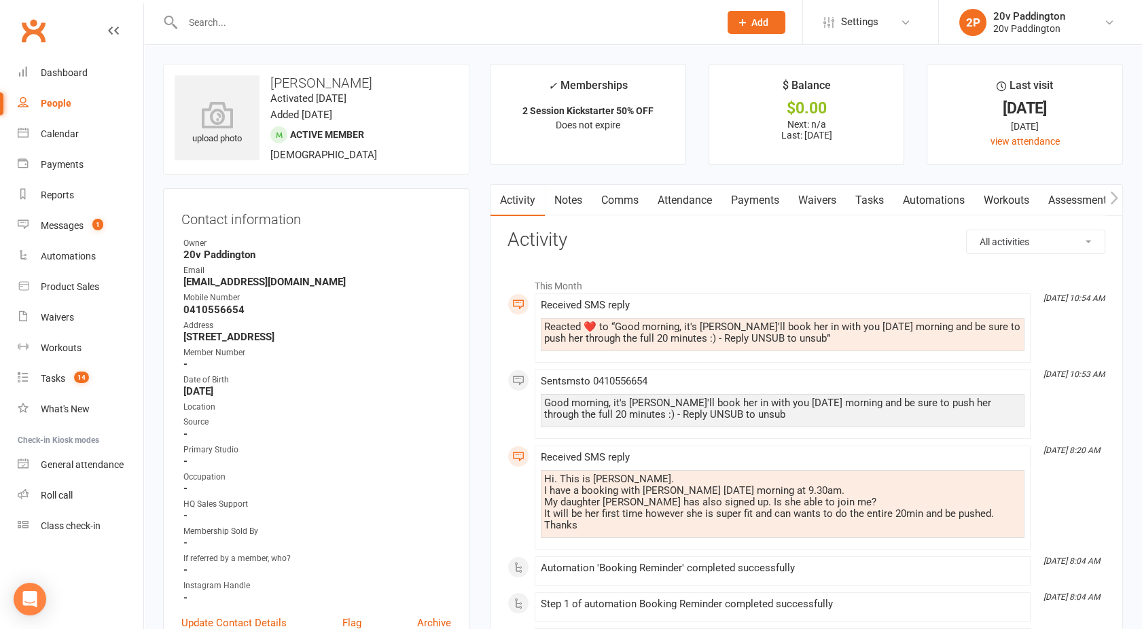
click at [573, 198] on link "Notes" at bounding box center [568, 200] width 47 height 31
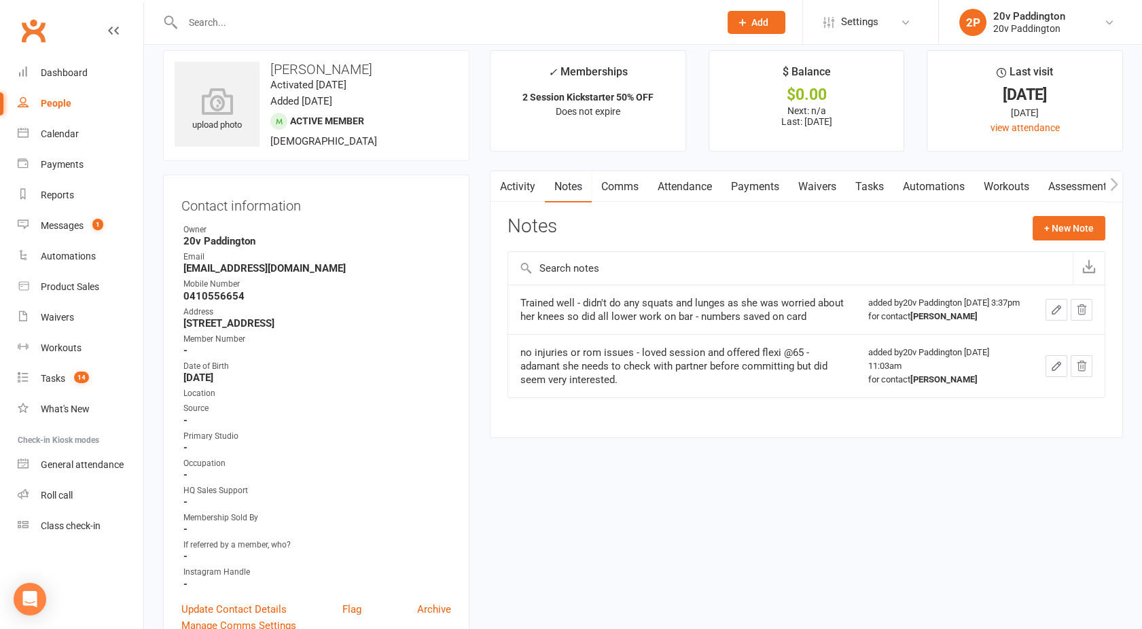
scroll to position [16, 0]
